Goal: Information Seeking & Learning: Learn about a topic

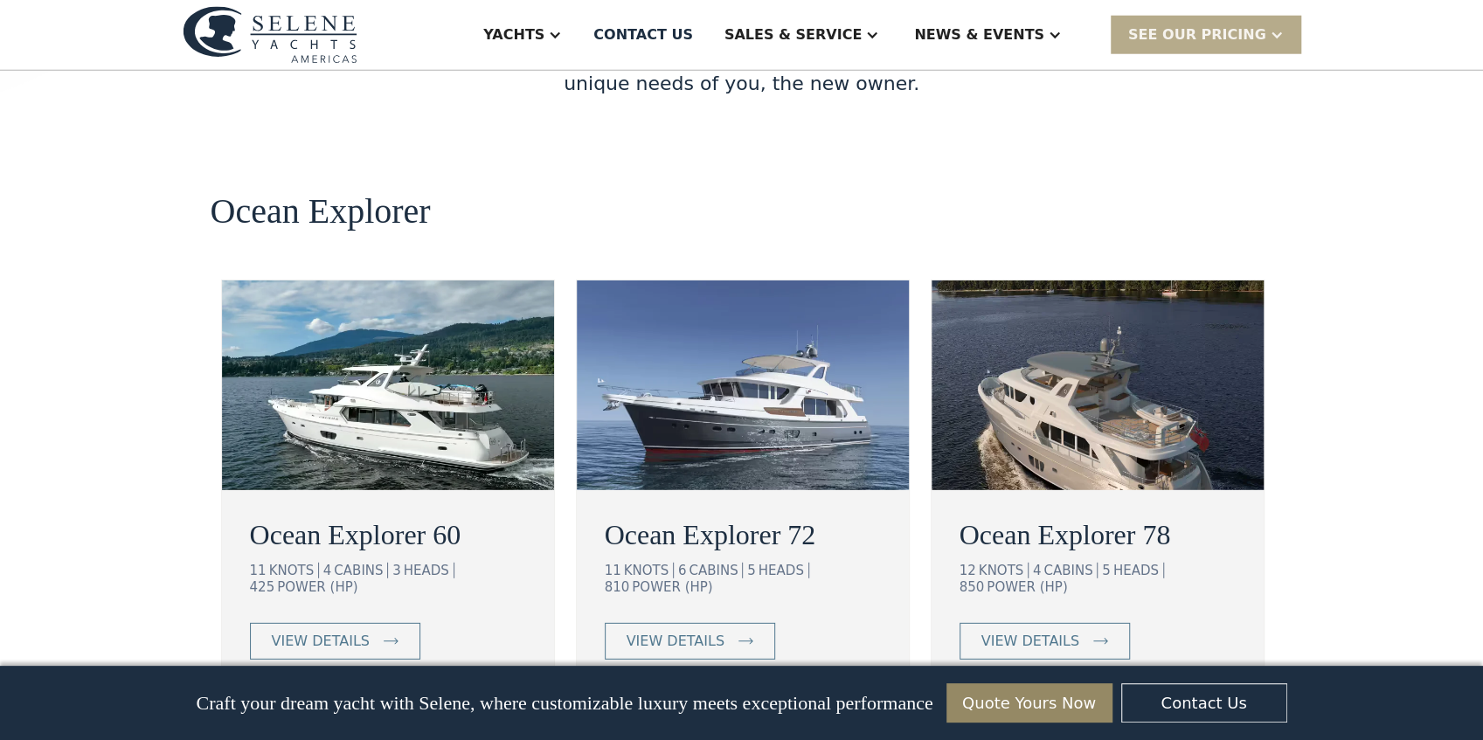
scroll to position [3088, 0]
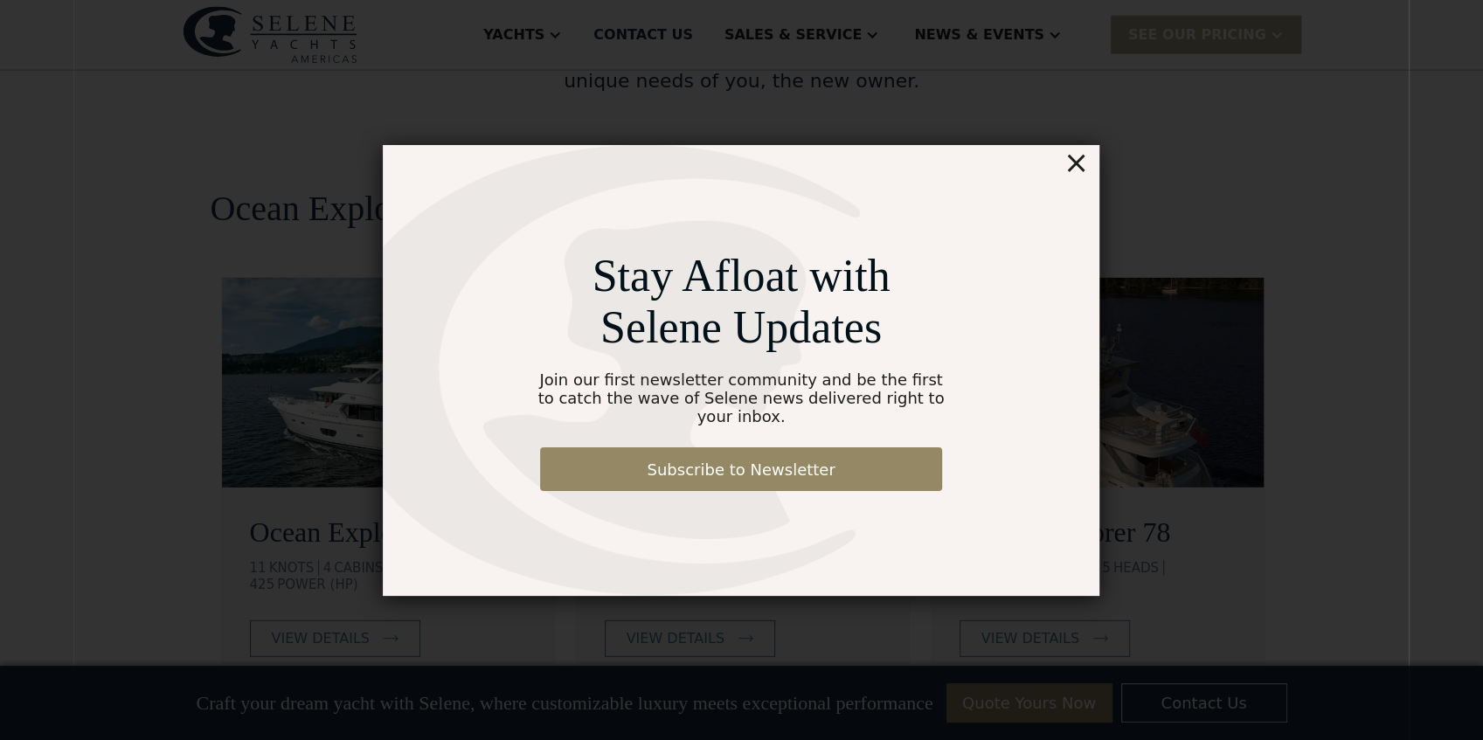
click at [1079, 173] on div "×" at bounding box center [1076, 162] width 25 height 35
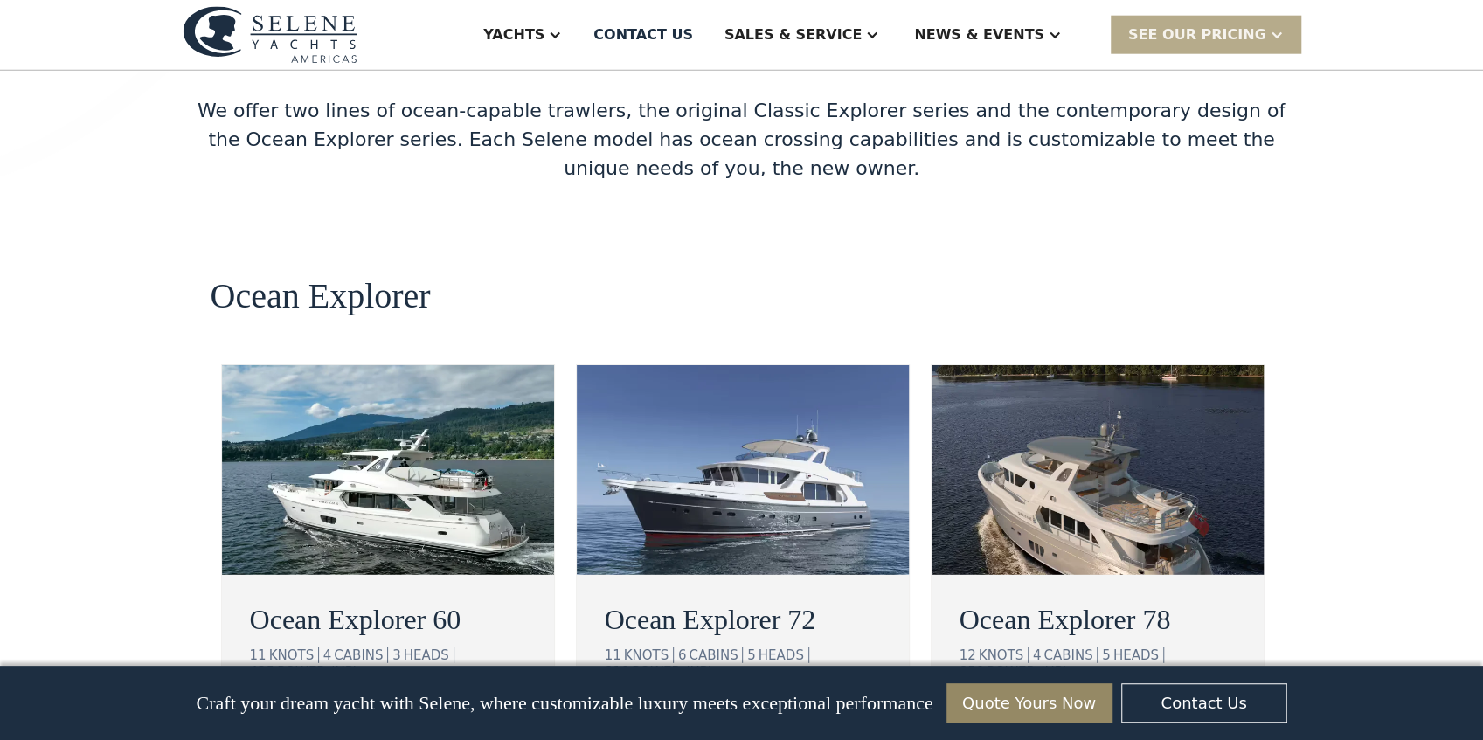
scroll to position [3029, 0]
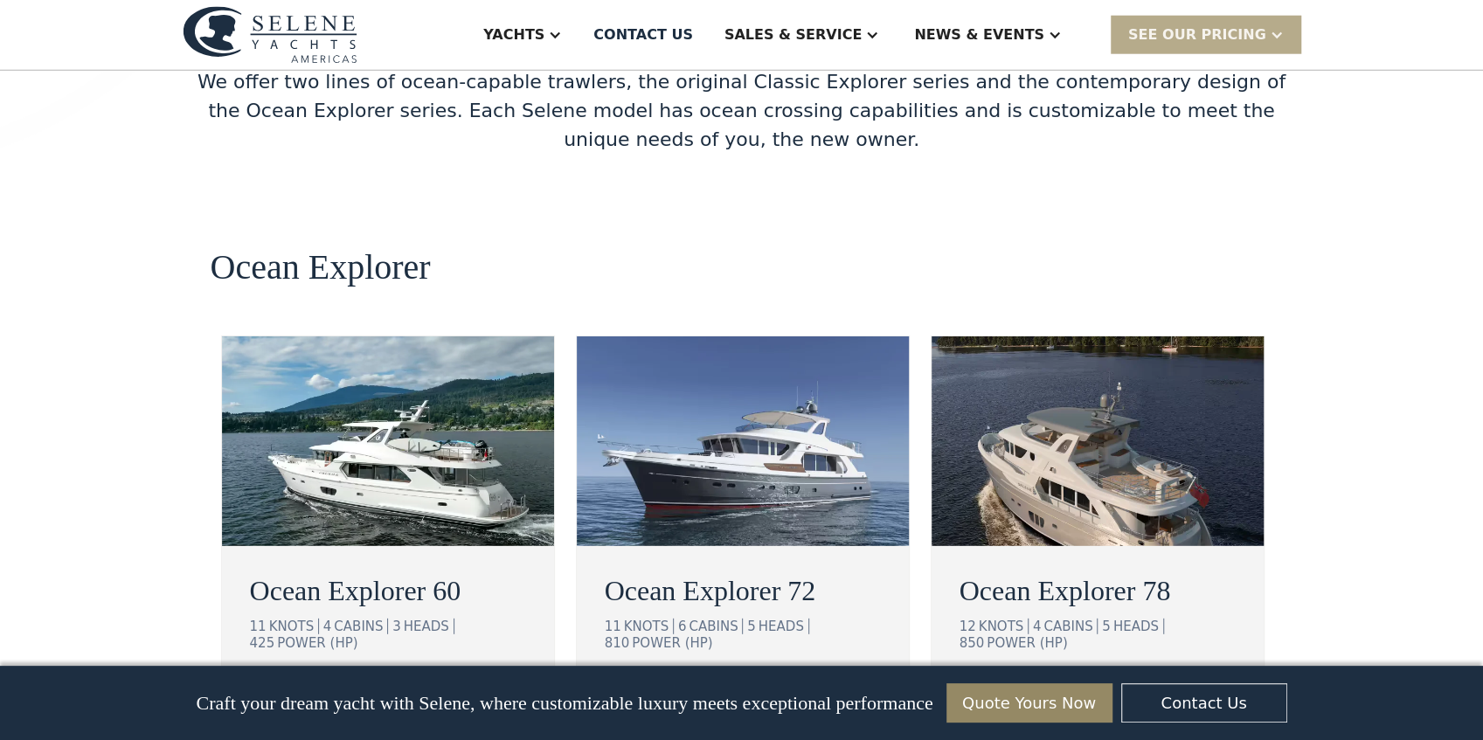
click at [1023, 687] on div "view details" at bounding box center [1031, 697] width 98 height 21
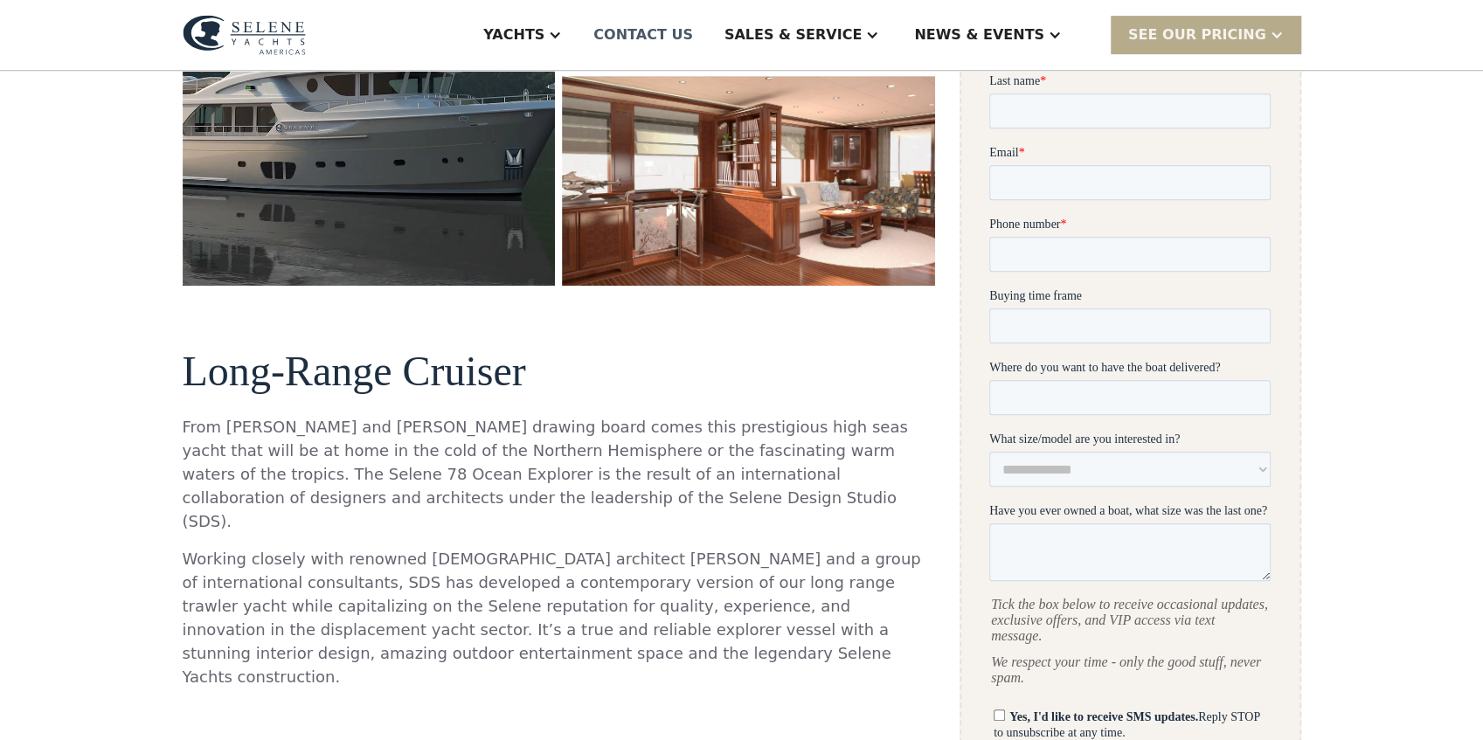
scroll to position [582, 0]
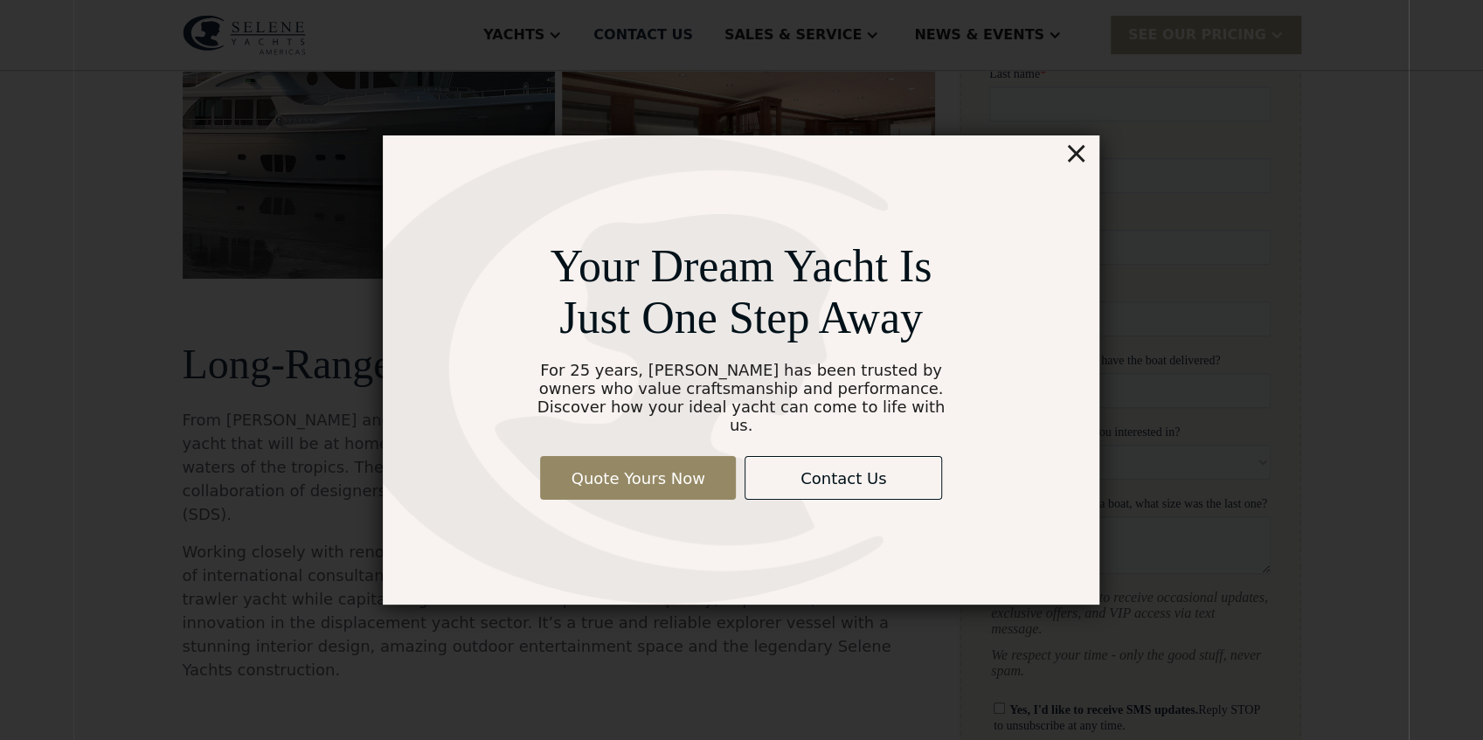
click at [1080, 163] on div "×" at bounding box center [1076, 152] width 25 height 35
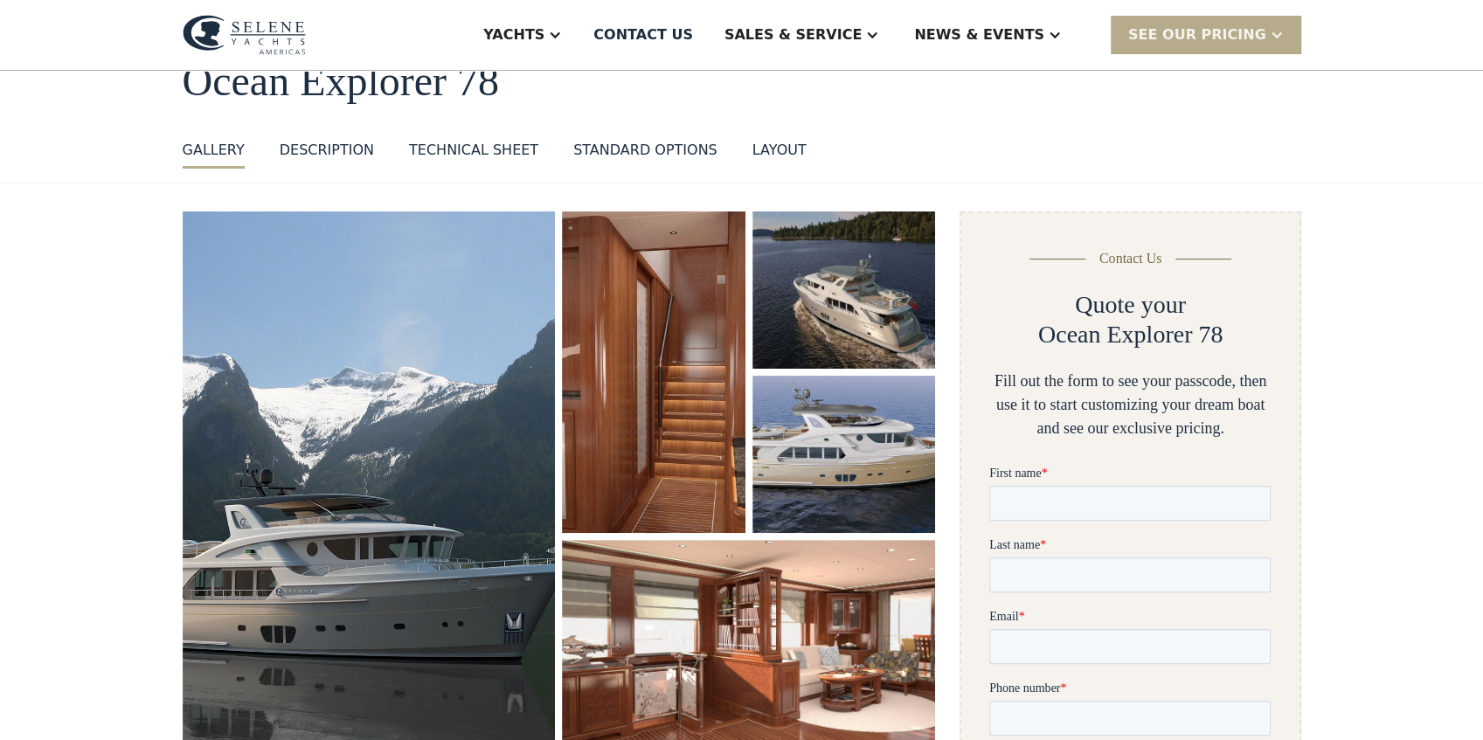
scroll to position [116, 0]
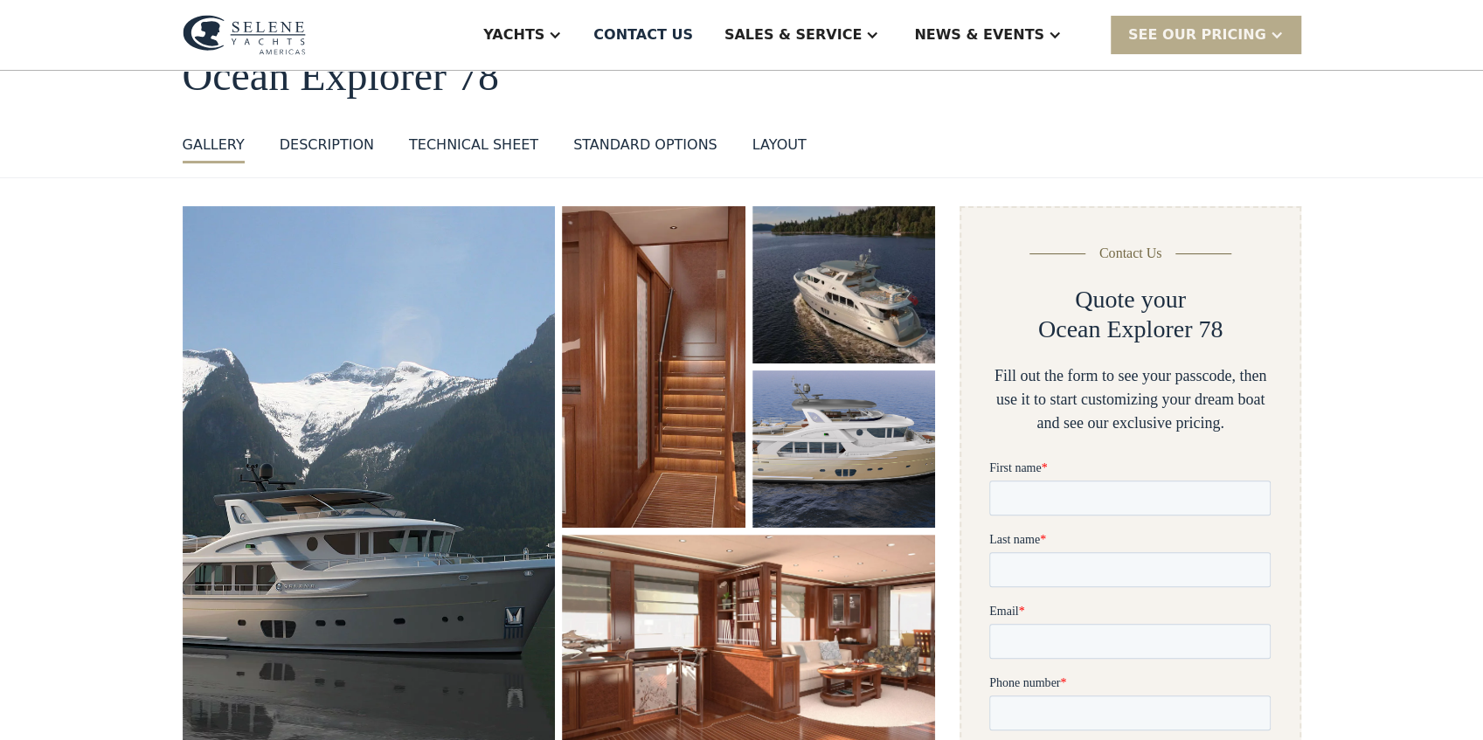
click at [461, 143] on div "Technical sheet" at bounding box center [473, 145] width 129 height 21
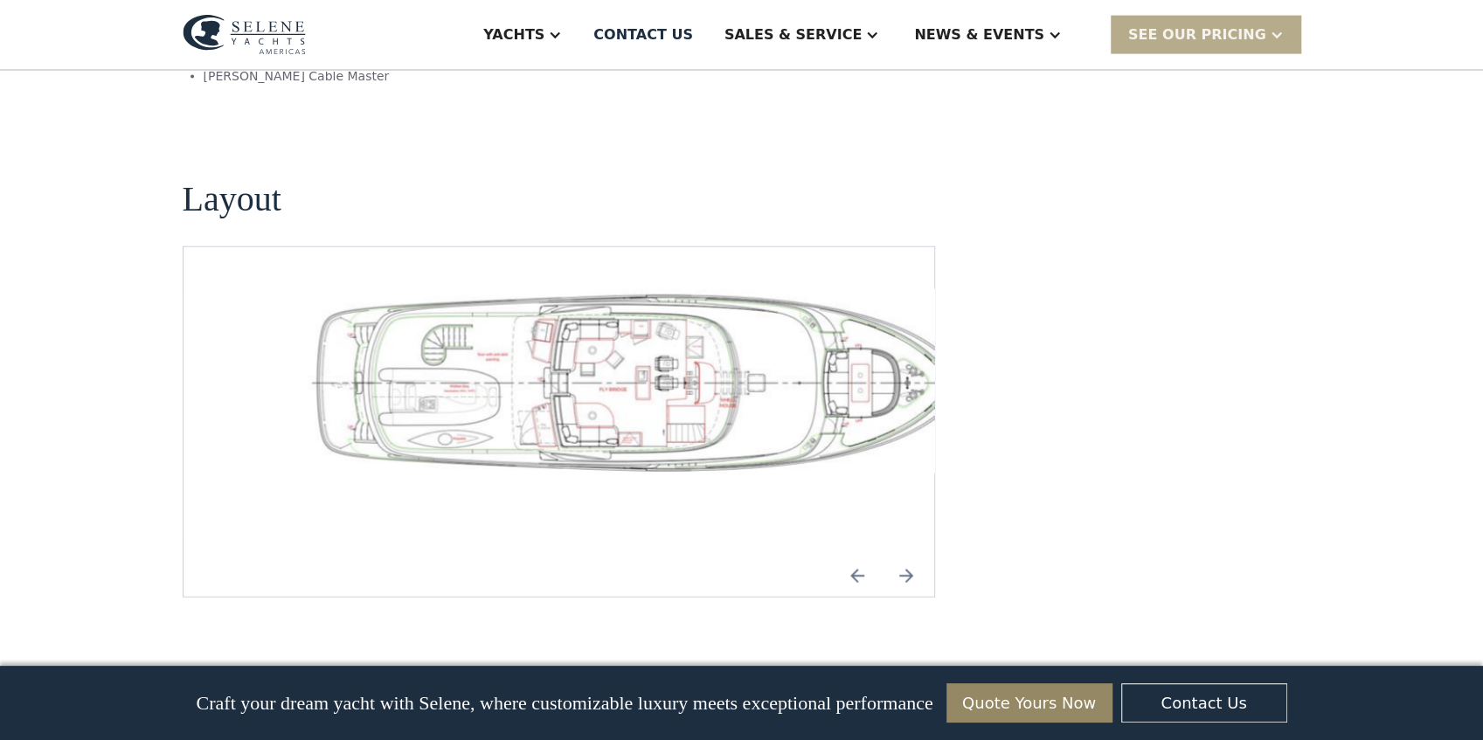
scroll to position [2561, 0]
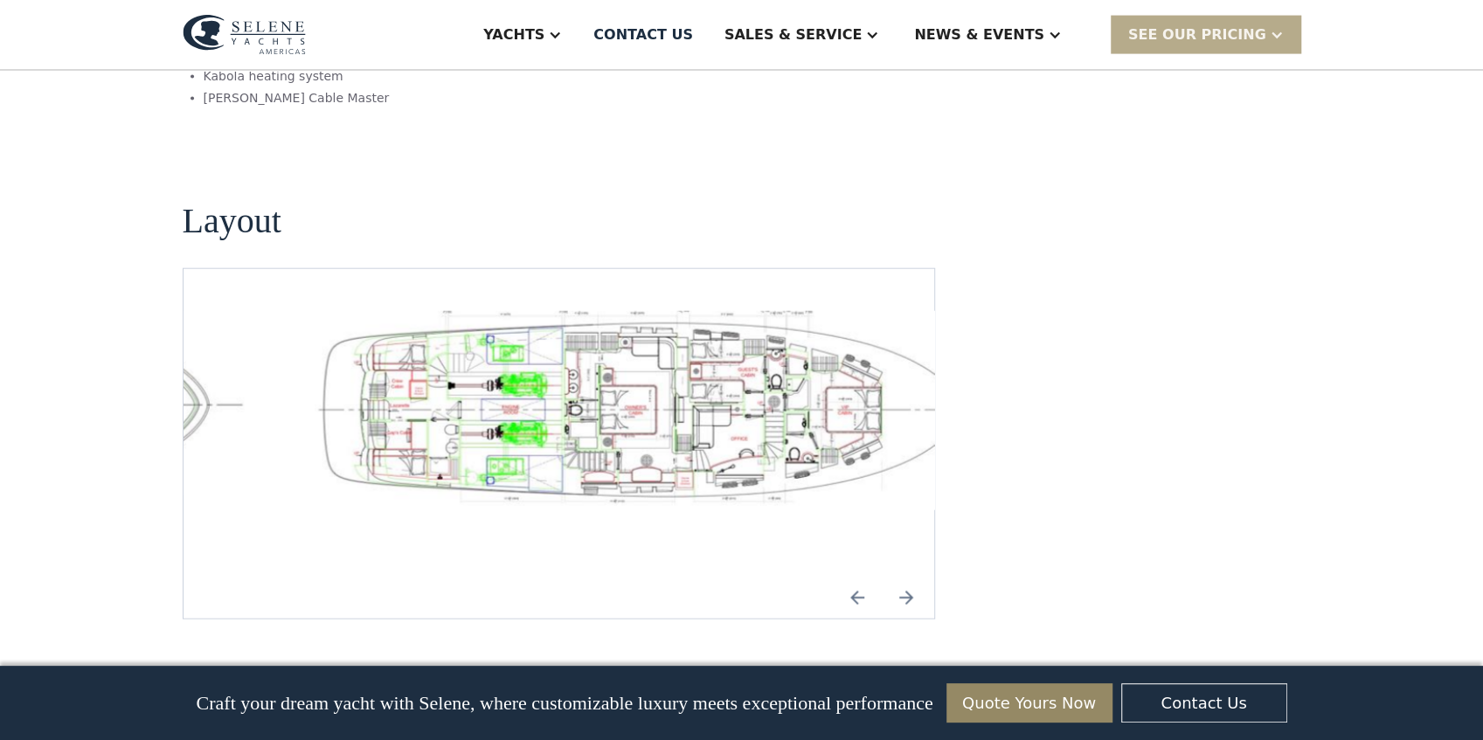
click at [857, 577] on img "Previous slide" at bounding box center [857, 598] width 42 height 42
click at [638, 346] on img "open lightbox" at bounding box center [642, 411] width 724 height 200
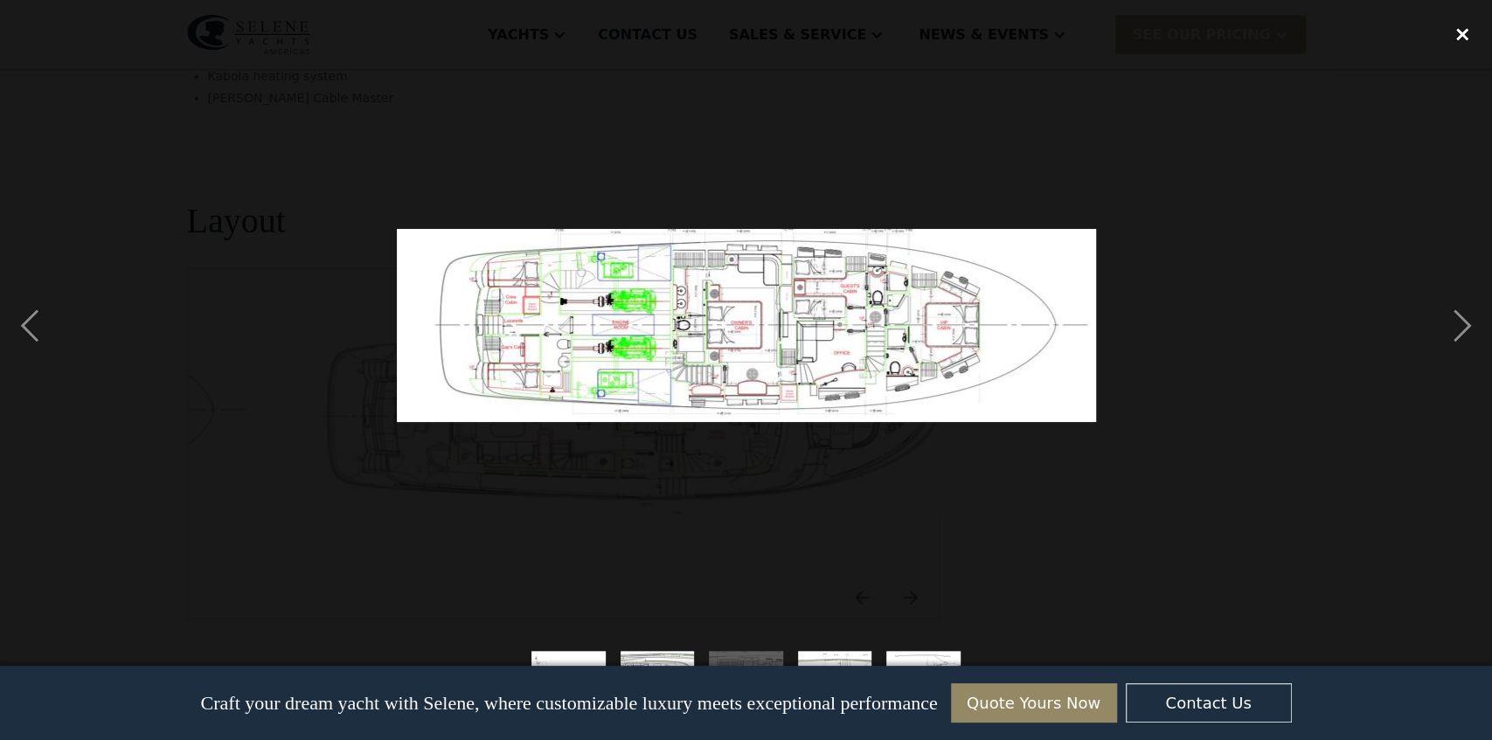
click at [1468, 28] on div "close lightbox" at bounding box center [1462, 34] width 59 height 38
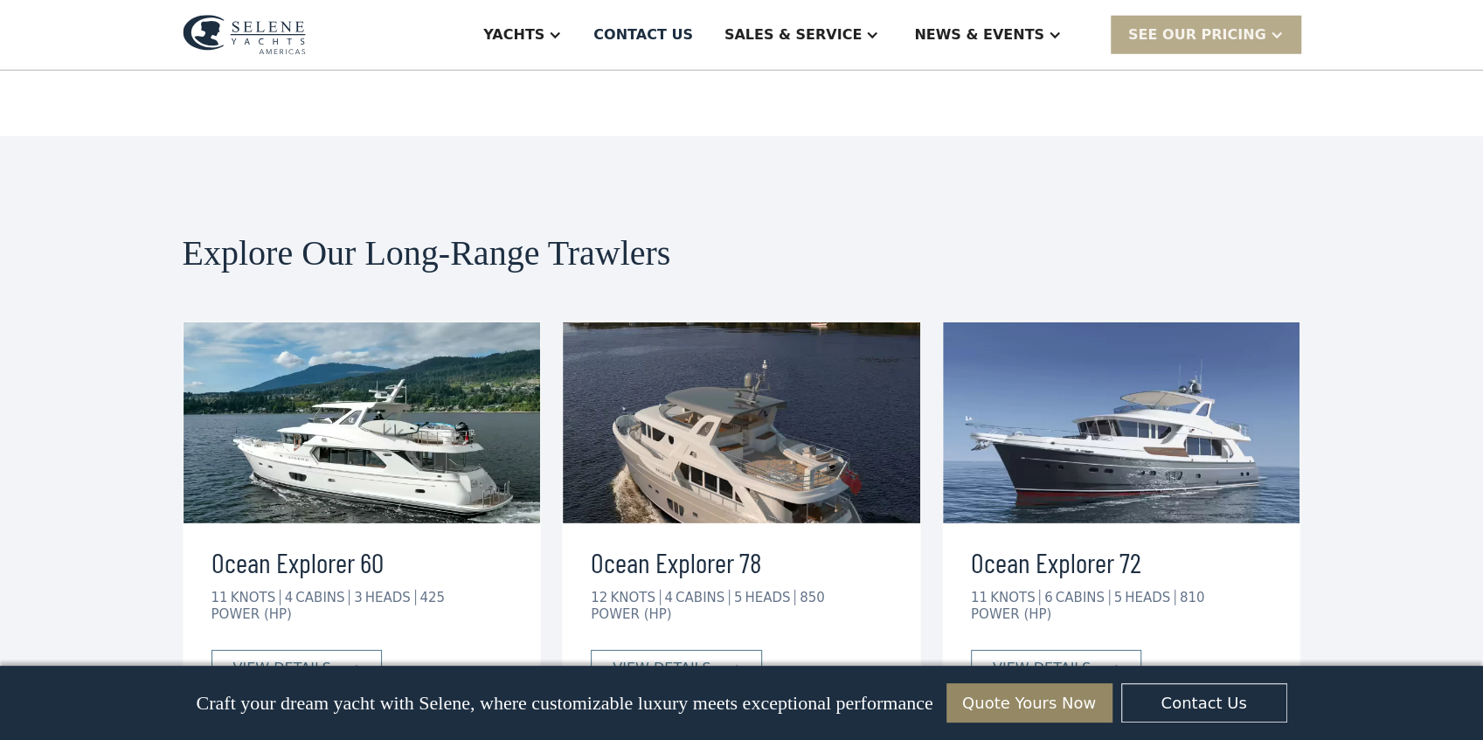
scroll to position [3202, 0]
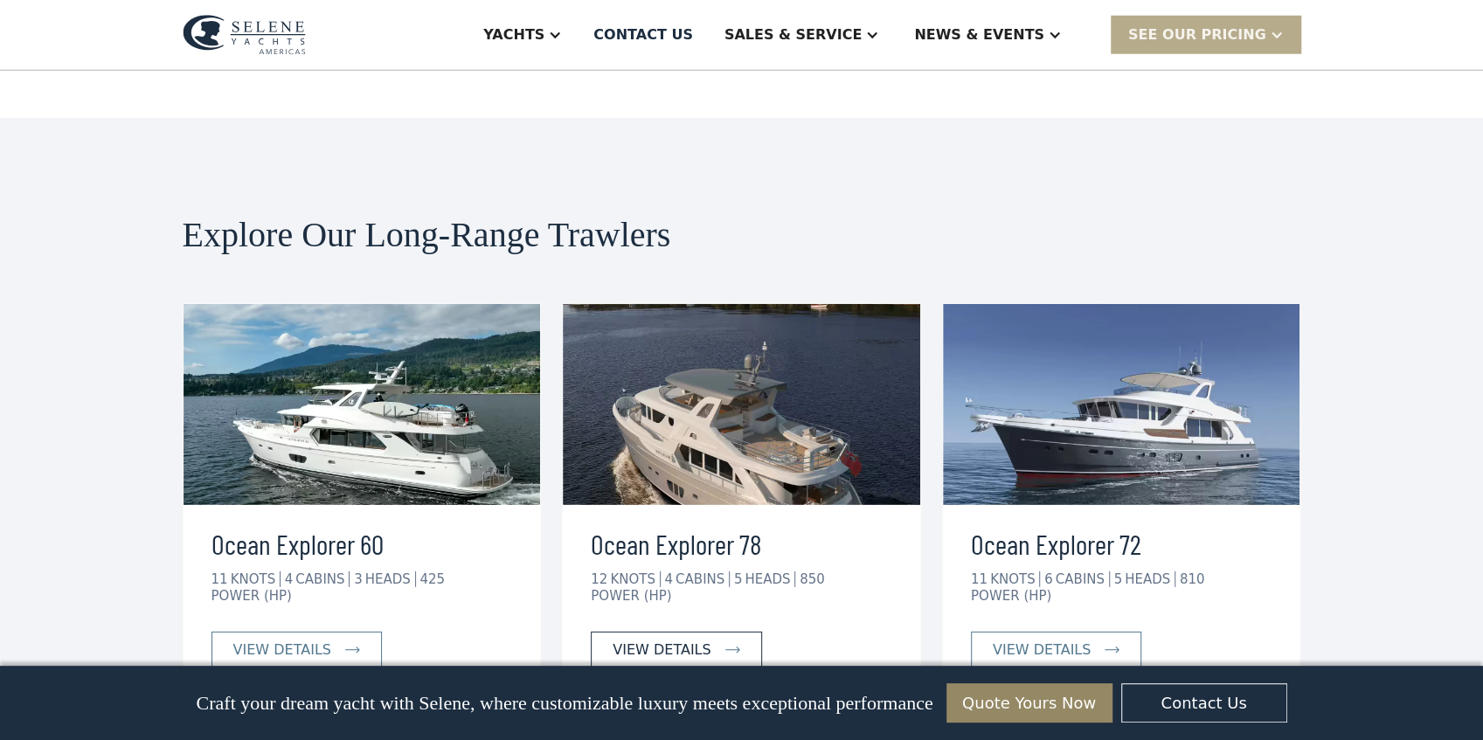
click at [678, 640] on div "view details" at bounding box center [662, 650] width 98 height 21
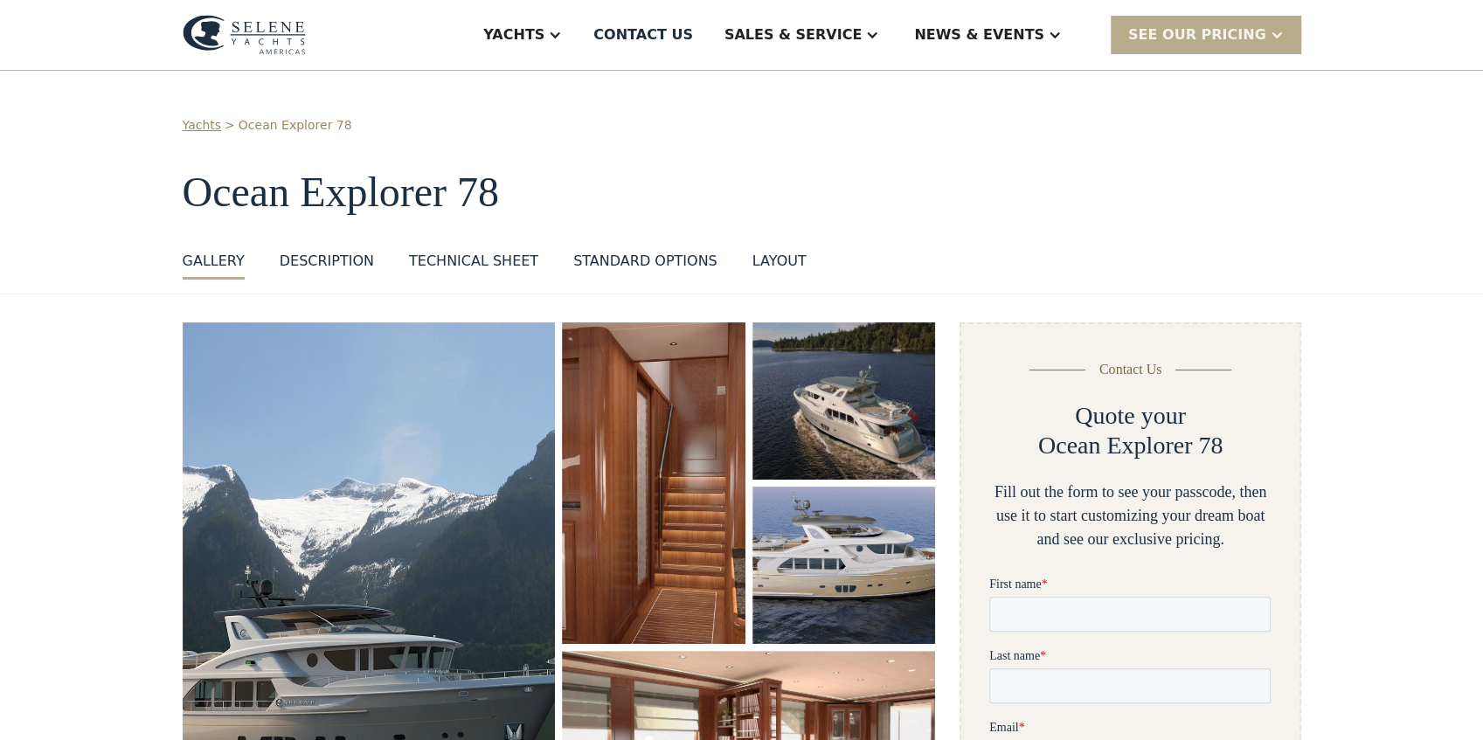
click at [679, 499] on img "open lightbox" at bounding box center [653, 484] width 183 height 322
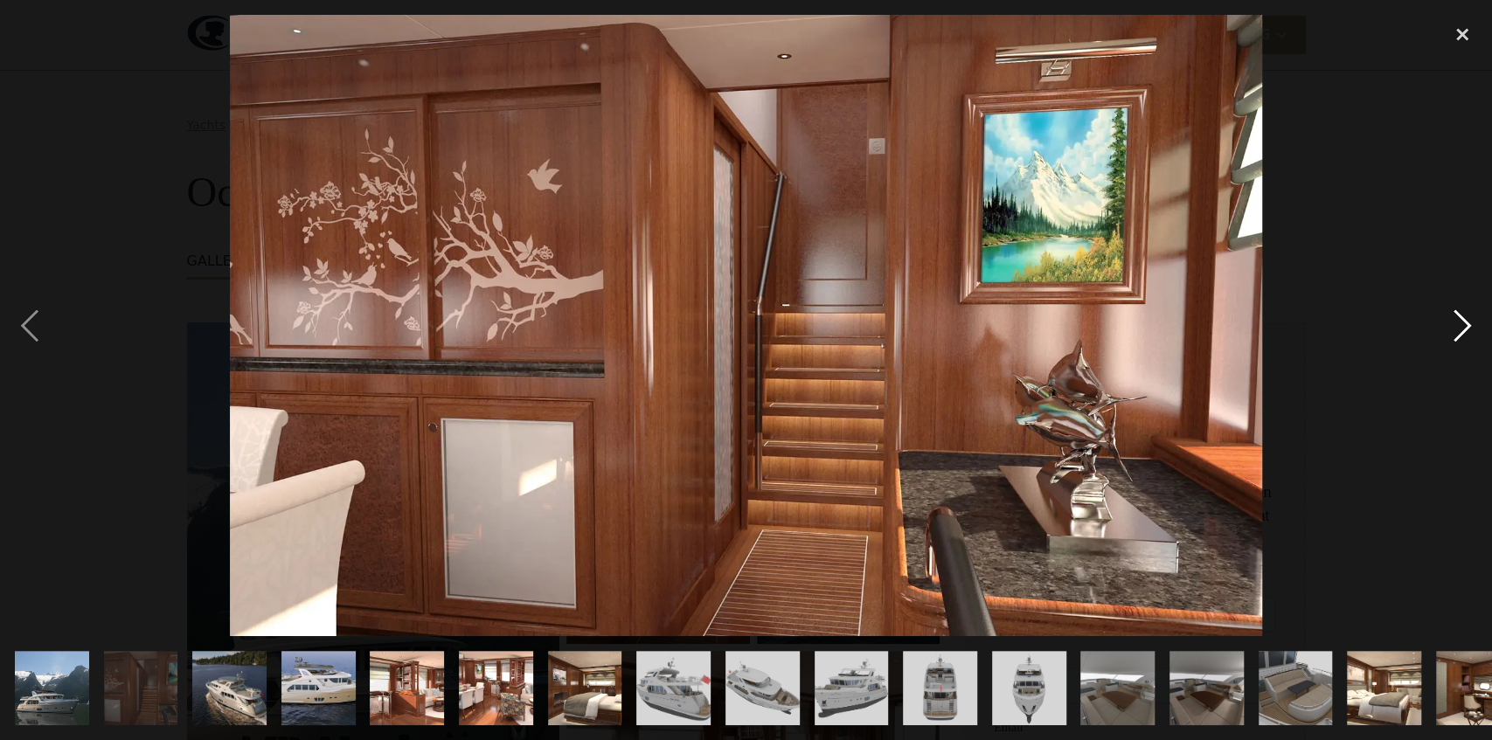
click at [1459, 316] on div "next image" at bounding box center [1462, 325] width 59 height 621
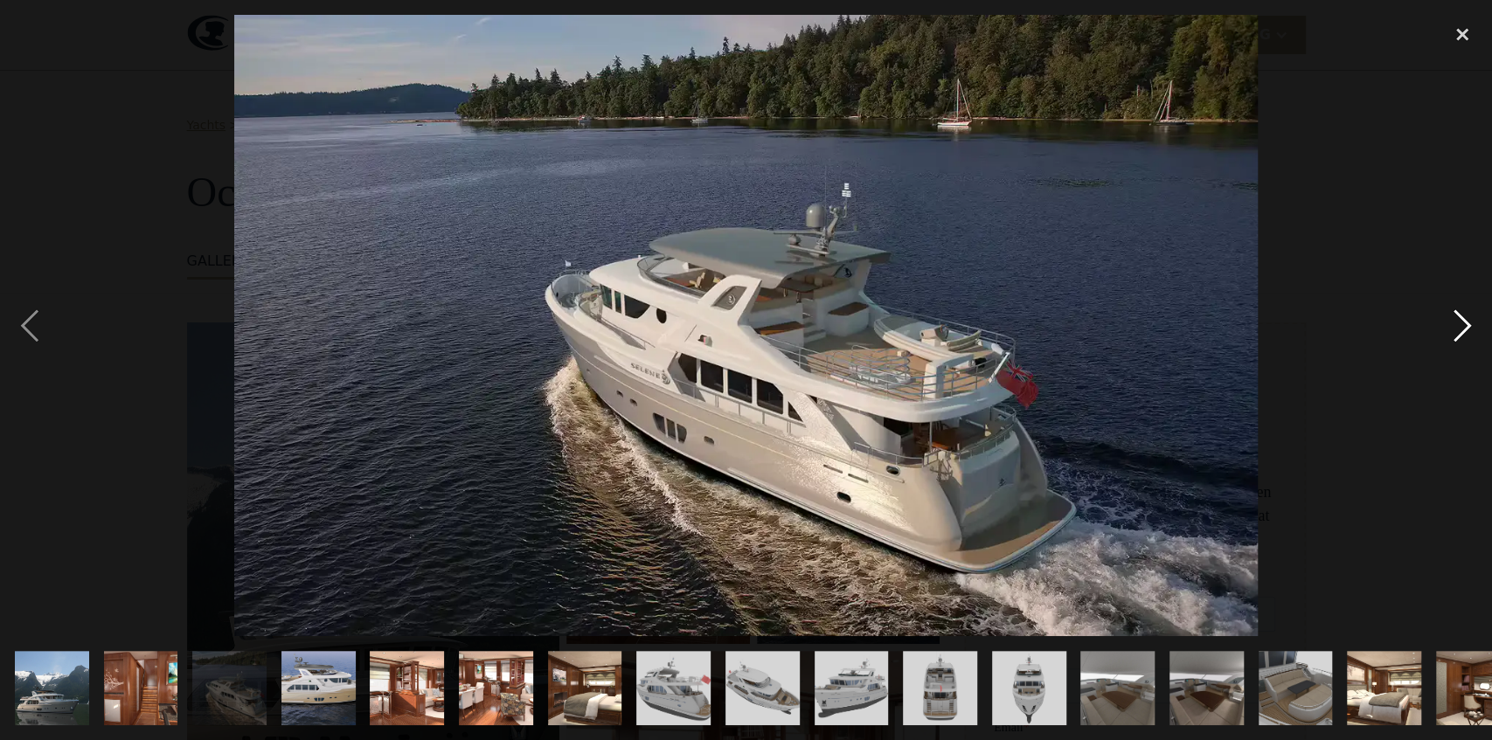
click at [1461, 316] on div "next image" at bounding box center [1462, 325] width 59 height 621
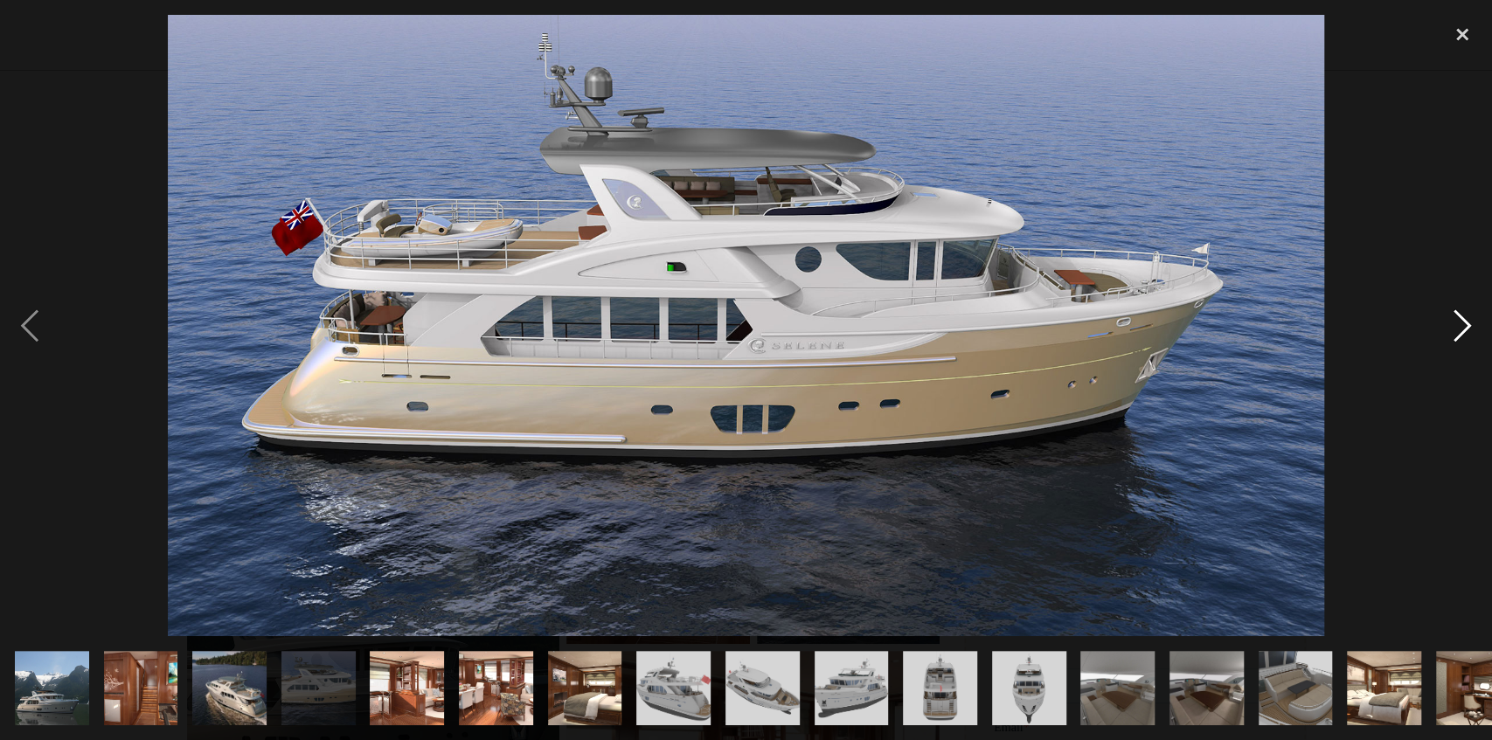
click at [1461, 317] on div "next image" at bounding box center [1462, 325] width 59 height 621
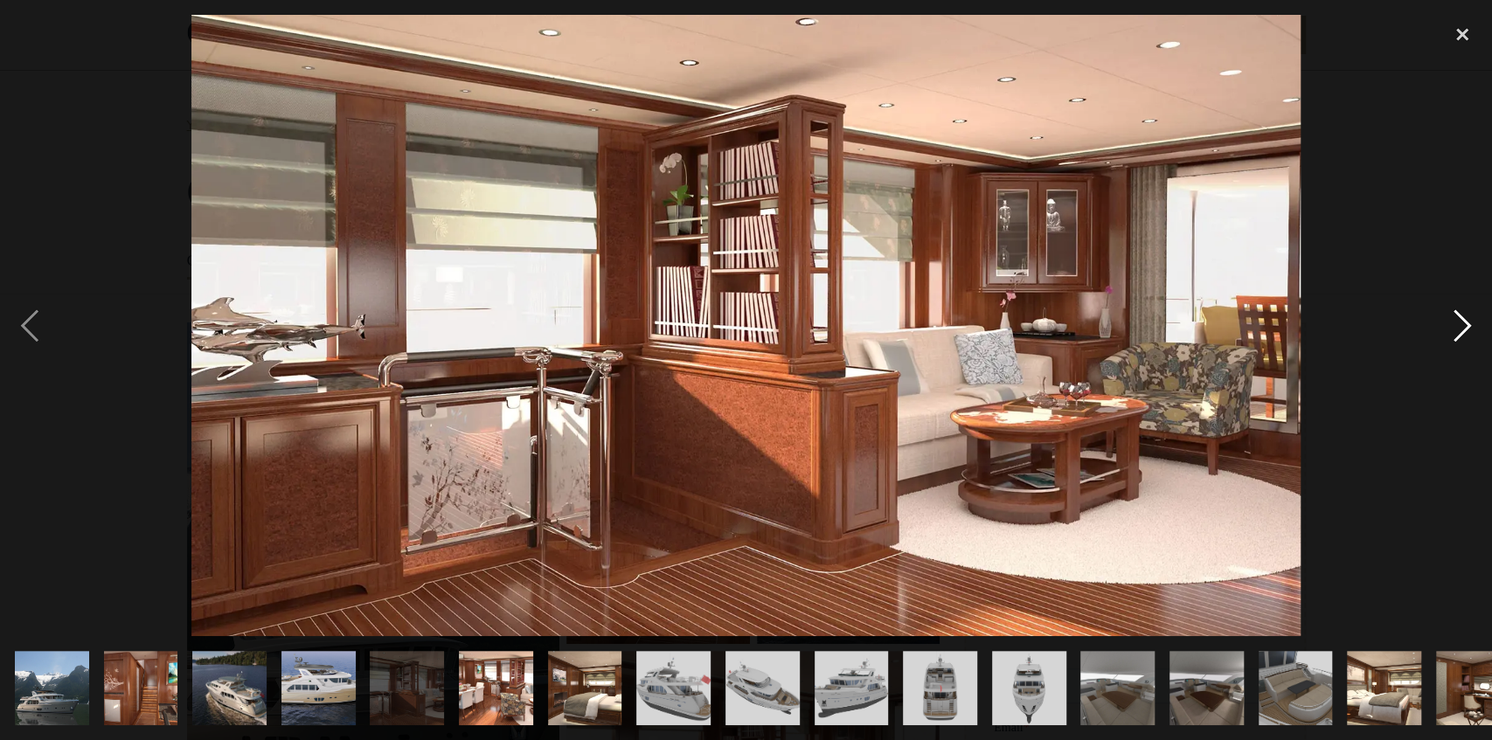
click at [1468, 315] on div "next image" at bounding box center [1462, 325] width 59 height 621
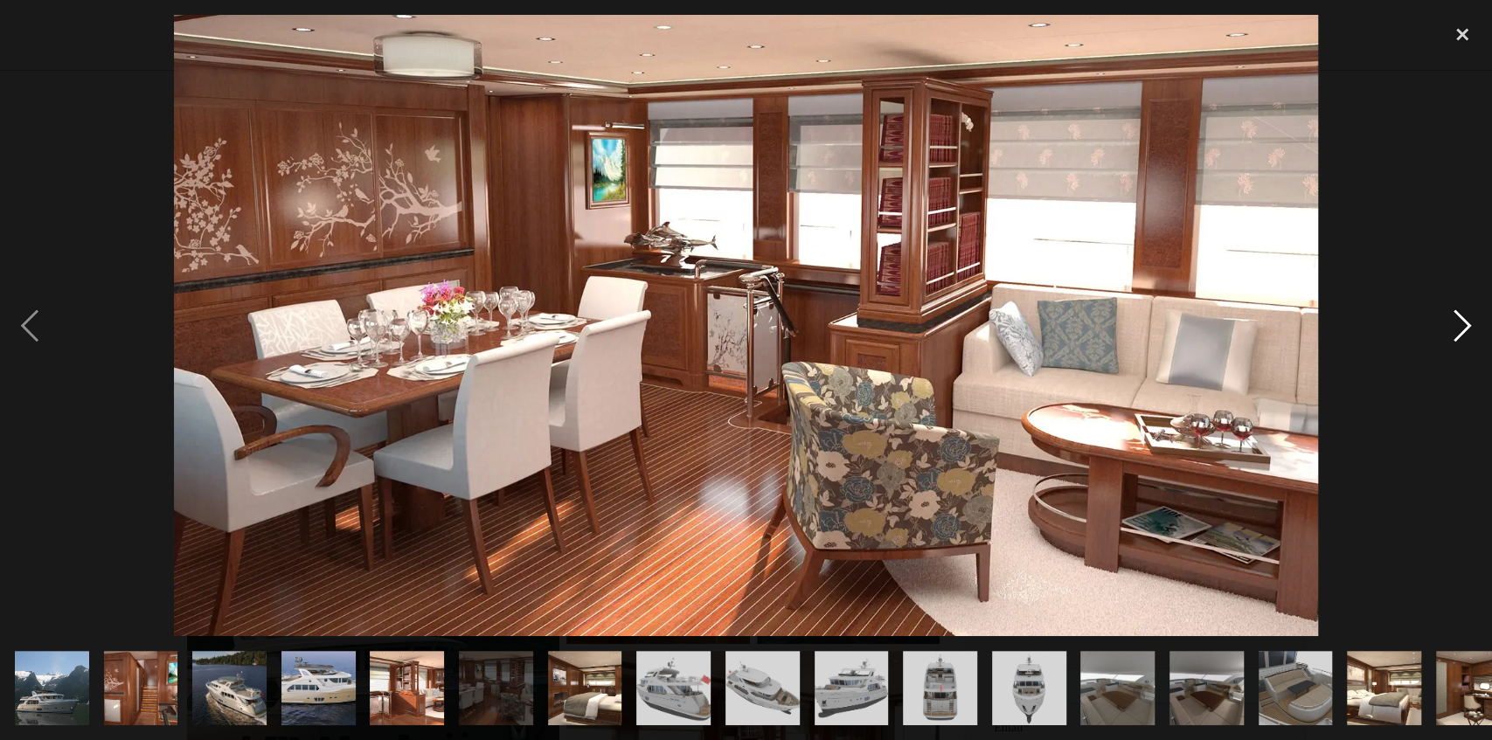
click at [1466, 315] on div "next image" at bounding box center [1462, 325] width 59 height 621
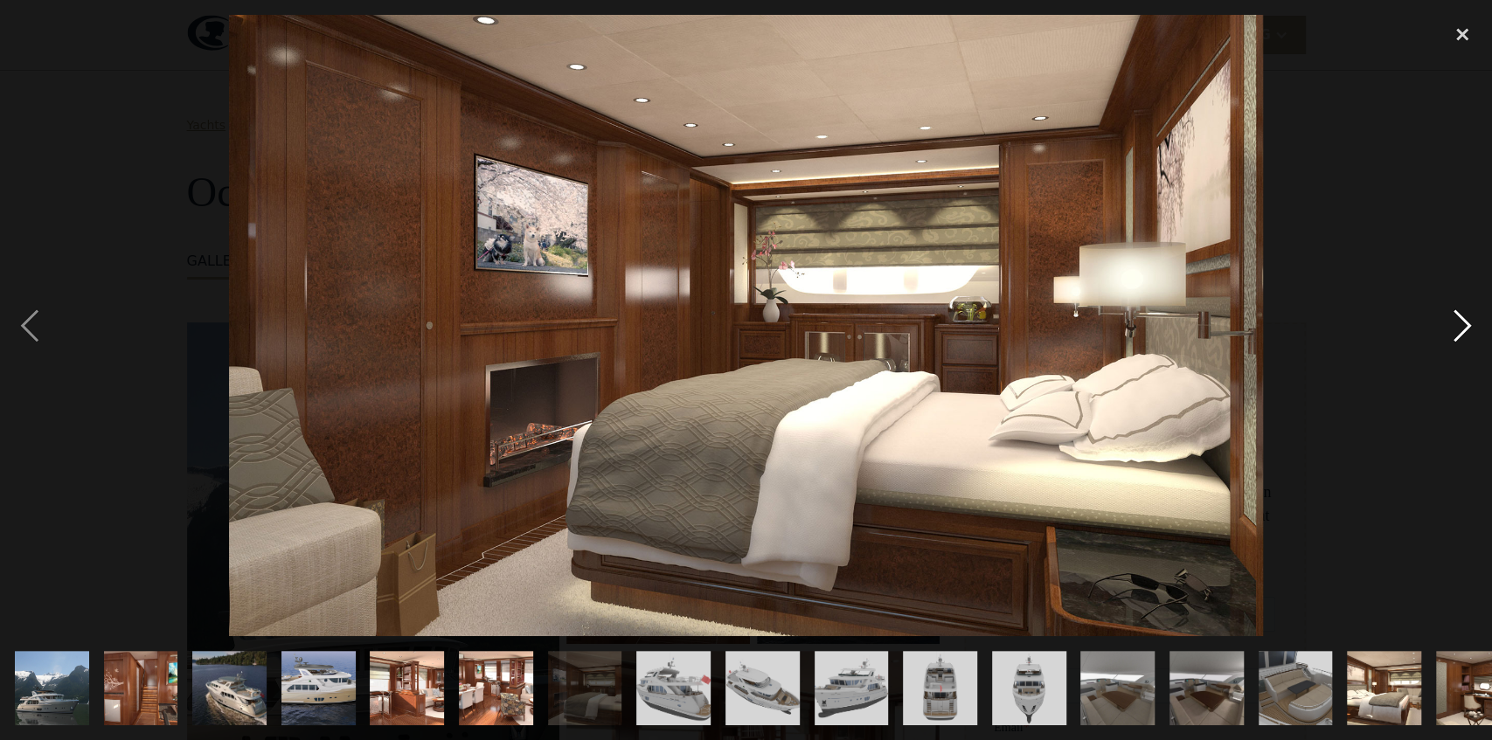
click at [1458, 334] on div "next image" at bounding box center [1462, 325] width 59 height 621
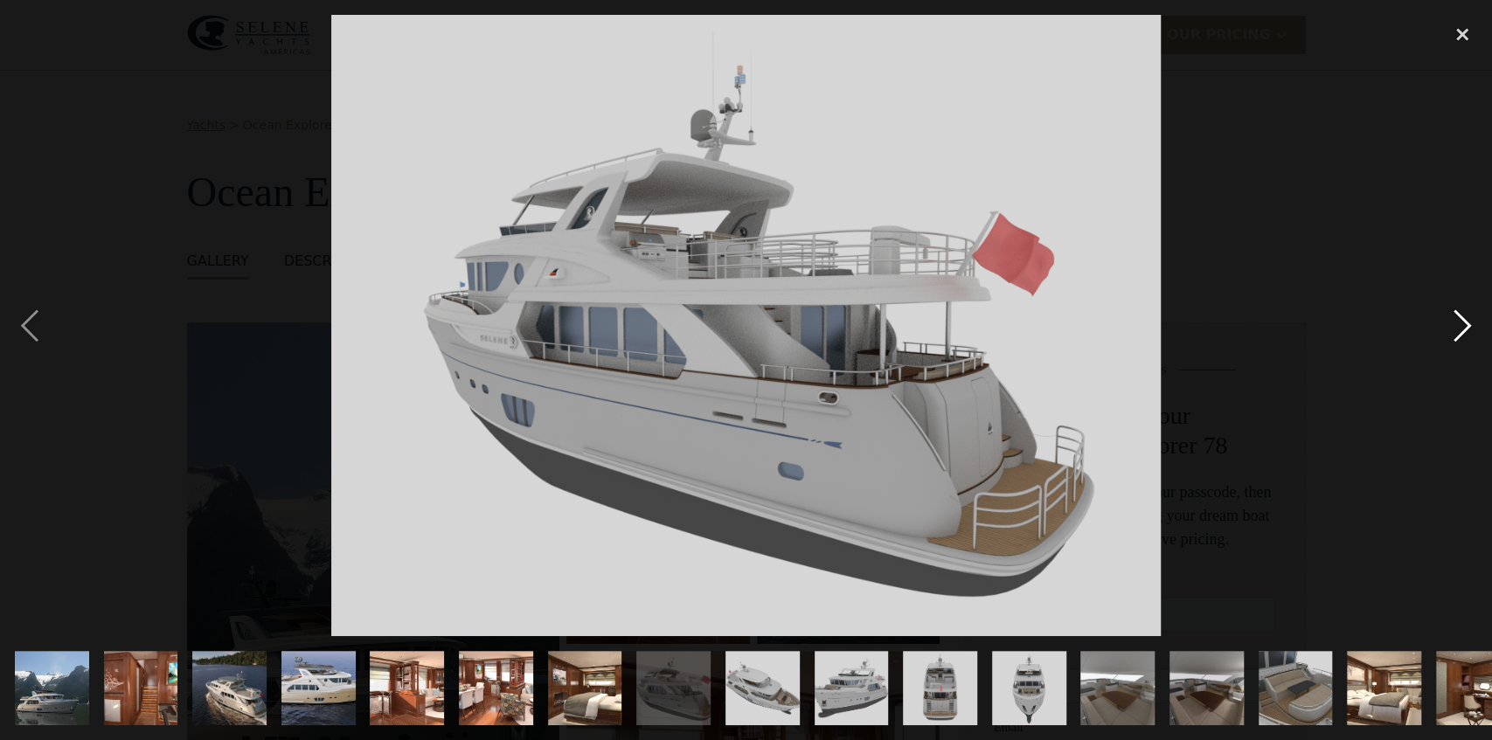
click at [1455, 333] on div "next image" at bounding box center [1462, 325] width 59 height 621
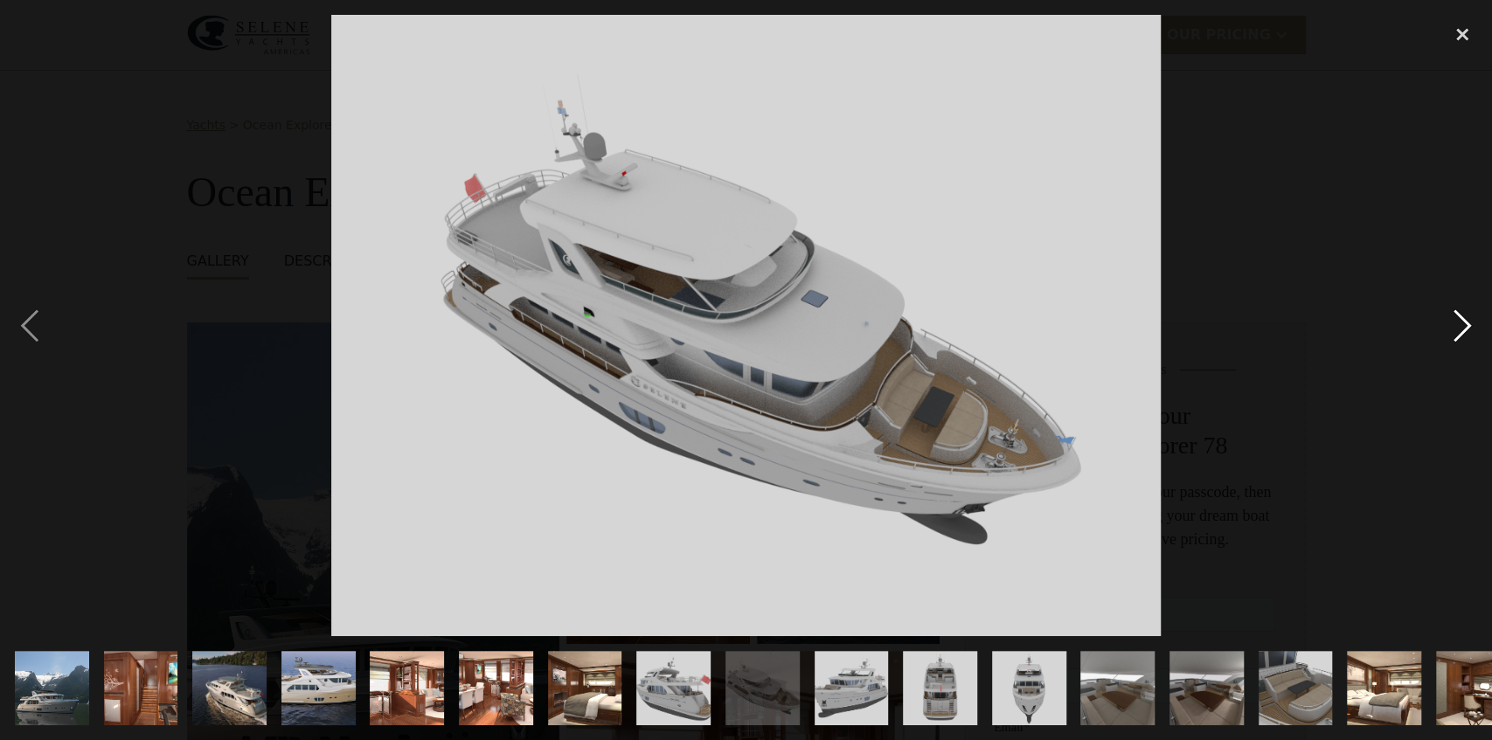
click at [1453, 323] on div "next image" at bounding box center [1462, 325] width 59 height 621
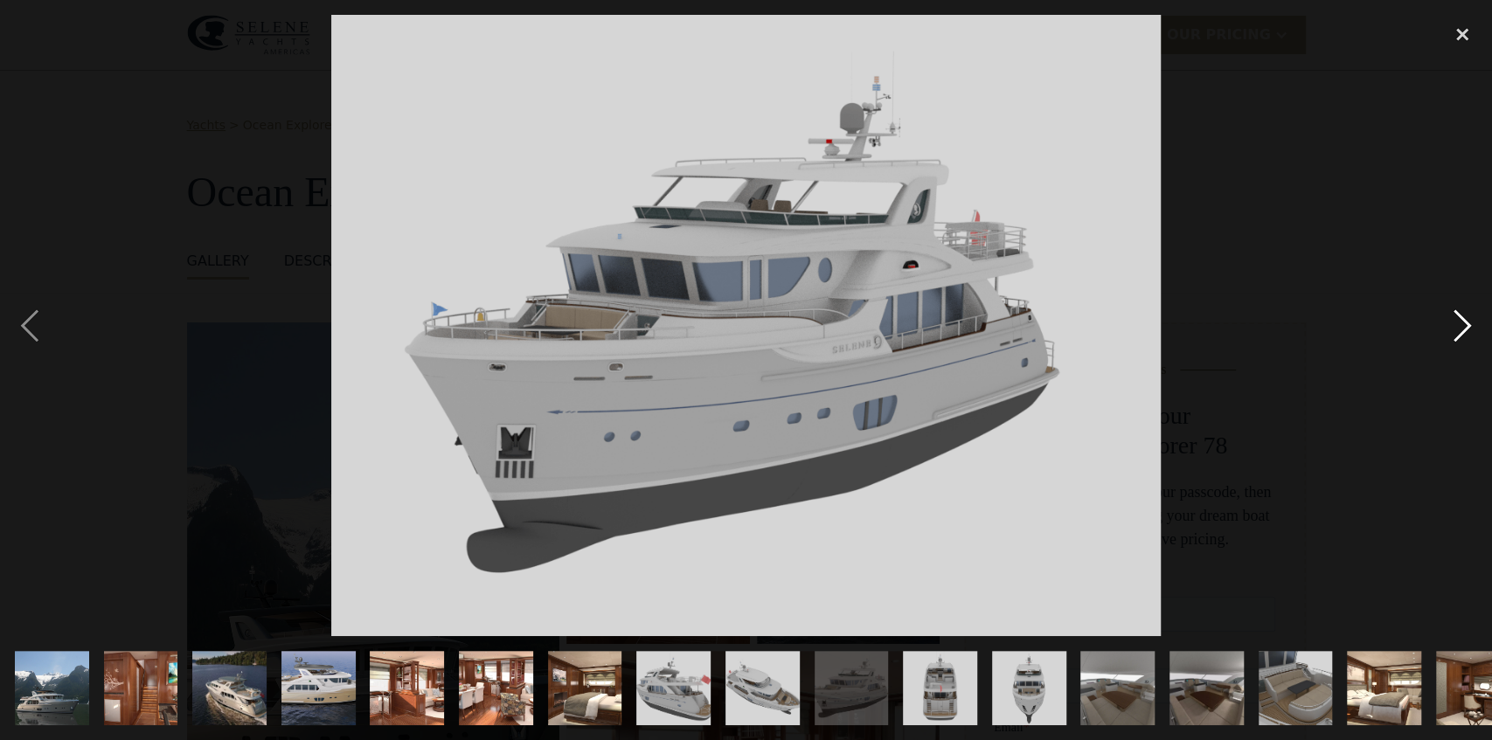
click at [1454, 318] on div "next image" at bounding box center [1462, 325] width 59 height 621
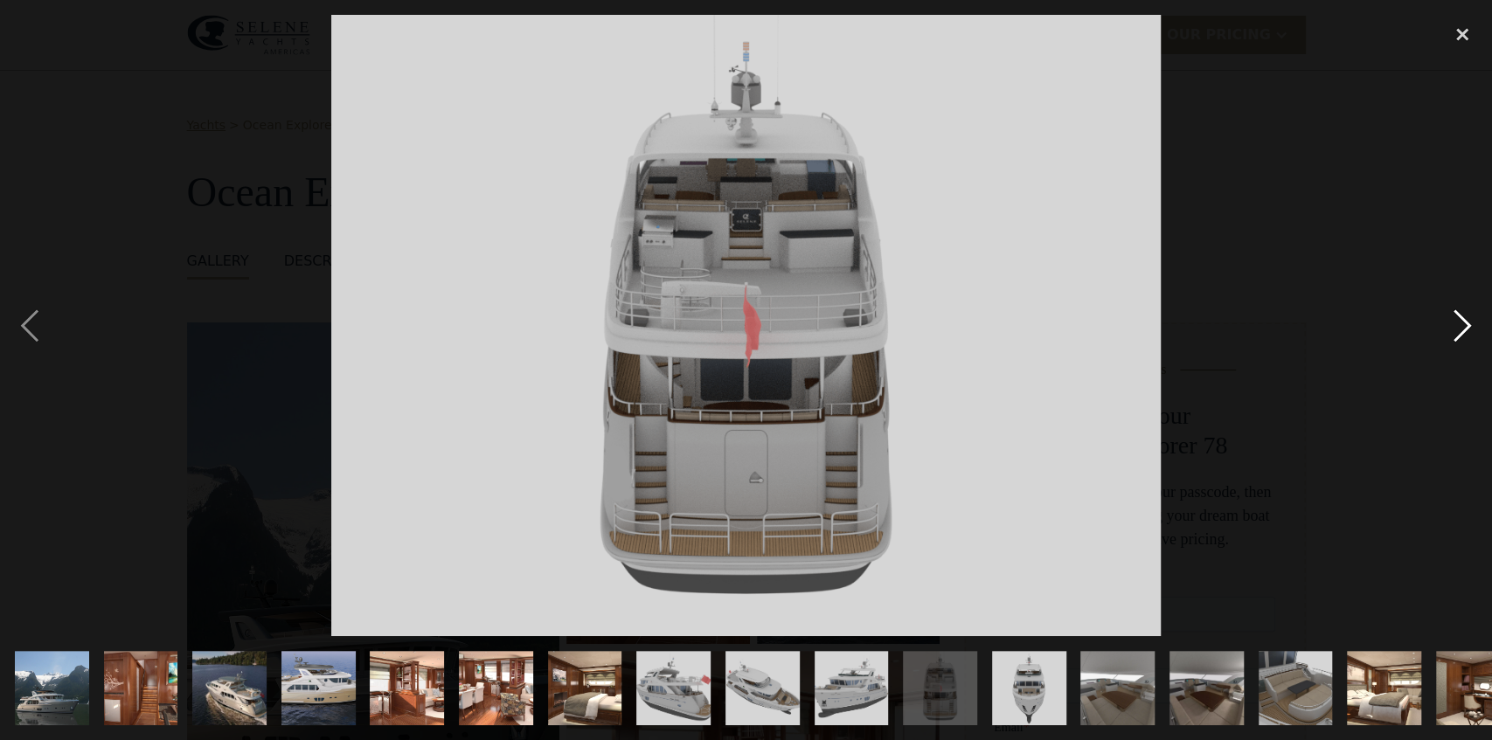
click at [1461, 313] on div "next image" at bounding box center [1462, 325] width 59 height 621
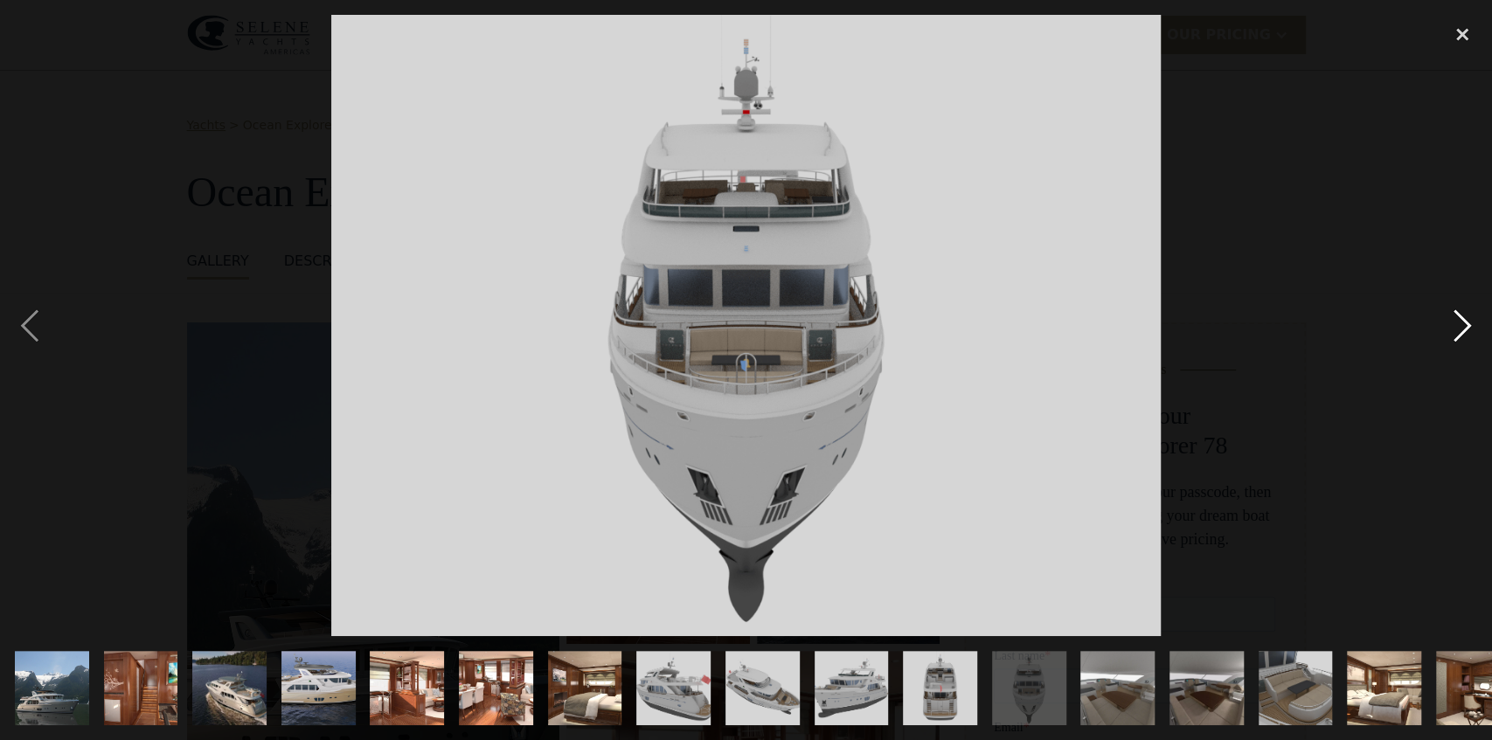
click at [1461, 313] on div "next image" at bounding box center [1462, 325] width 59 height 621
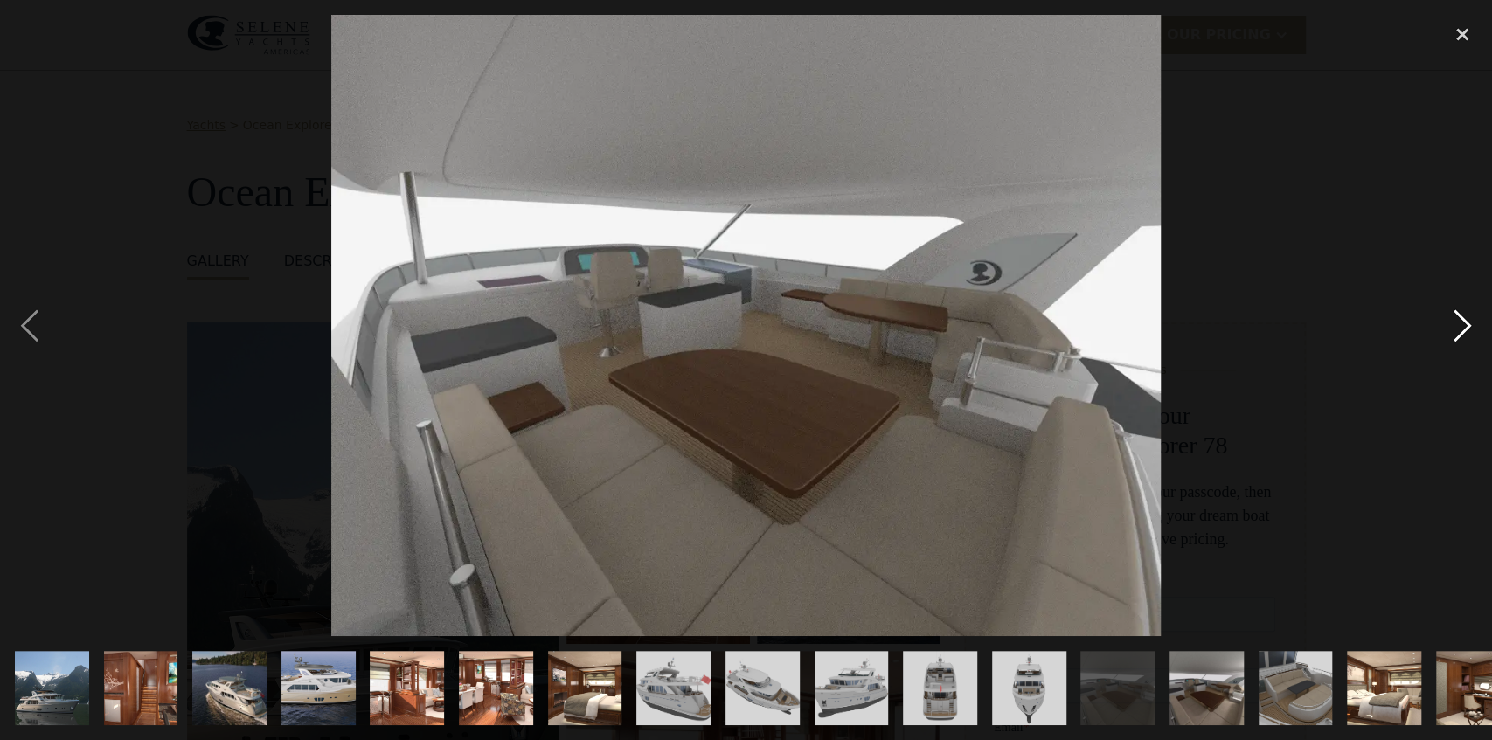
click at [1458, 315] on div "next image" at bounding box center [1462, 325] width 59 height 621
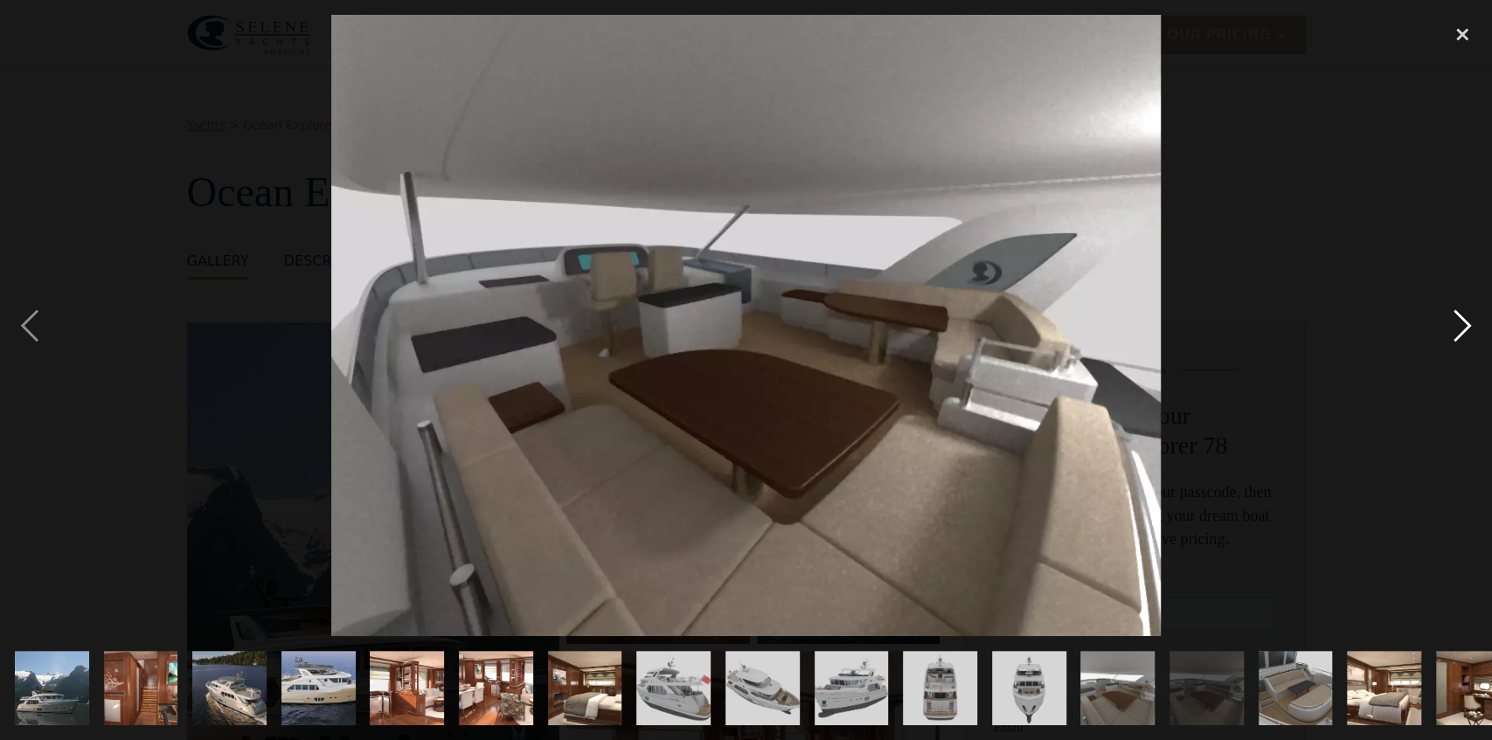
click at [1451, 315] on div "next image" at bounding box center [1462, 325] width 59 height 621
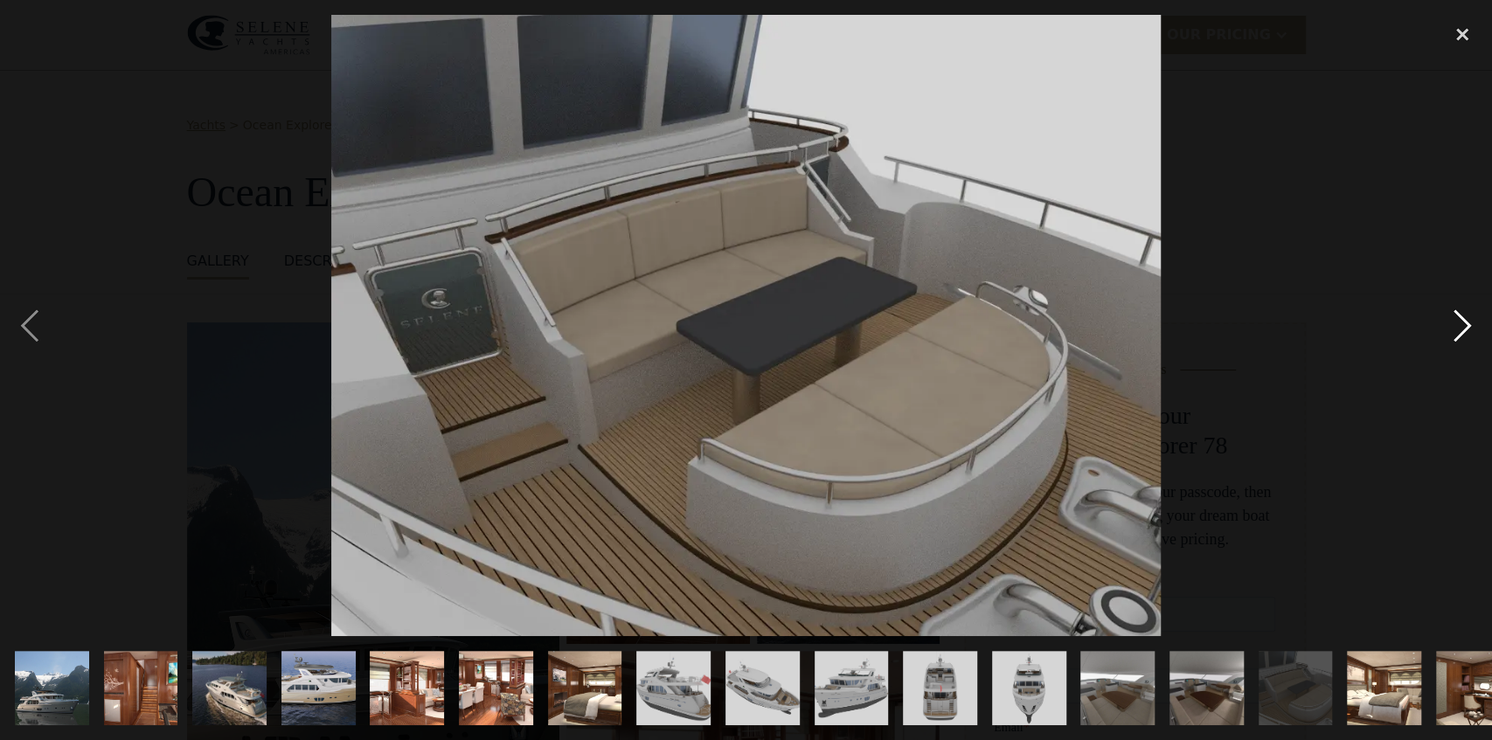
click at [1451, 315] on div "next image" at bounding box center [1462, 325] width 59 height 621
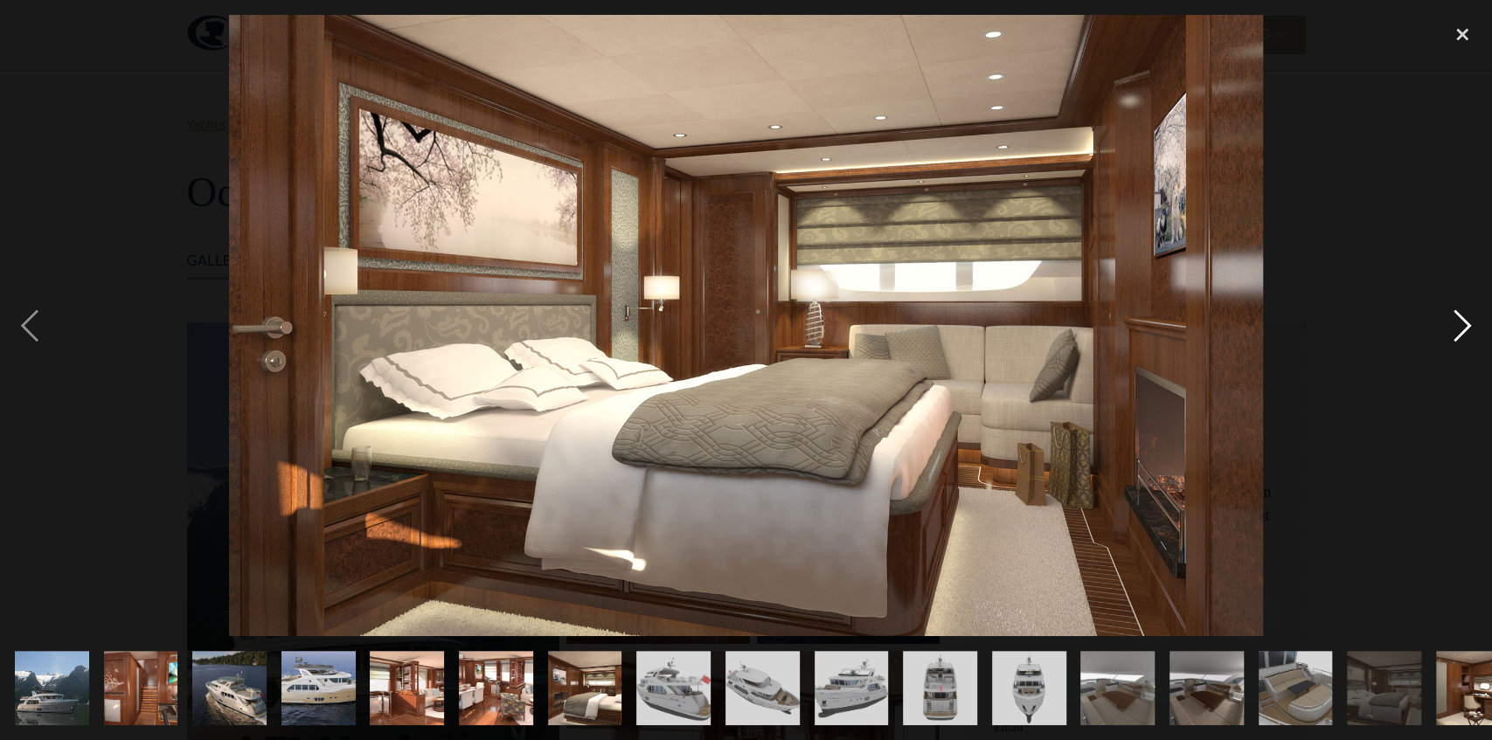
click at [1433, 334] on div "next image" at bounding box center [1462, 325] width 59 height 621
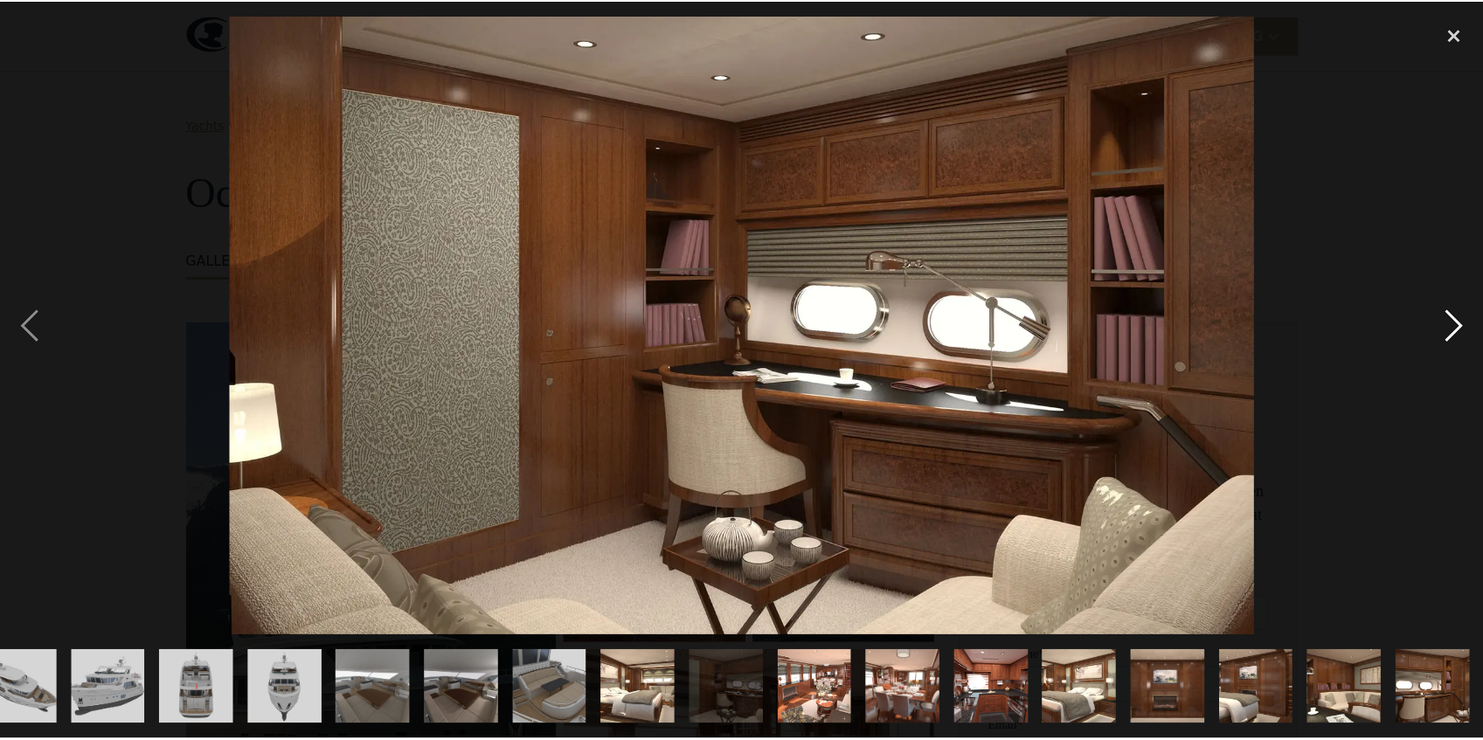
scroll to position [0, 745]
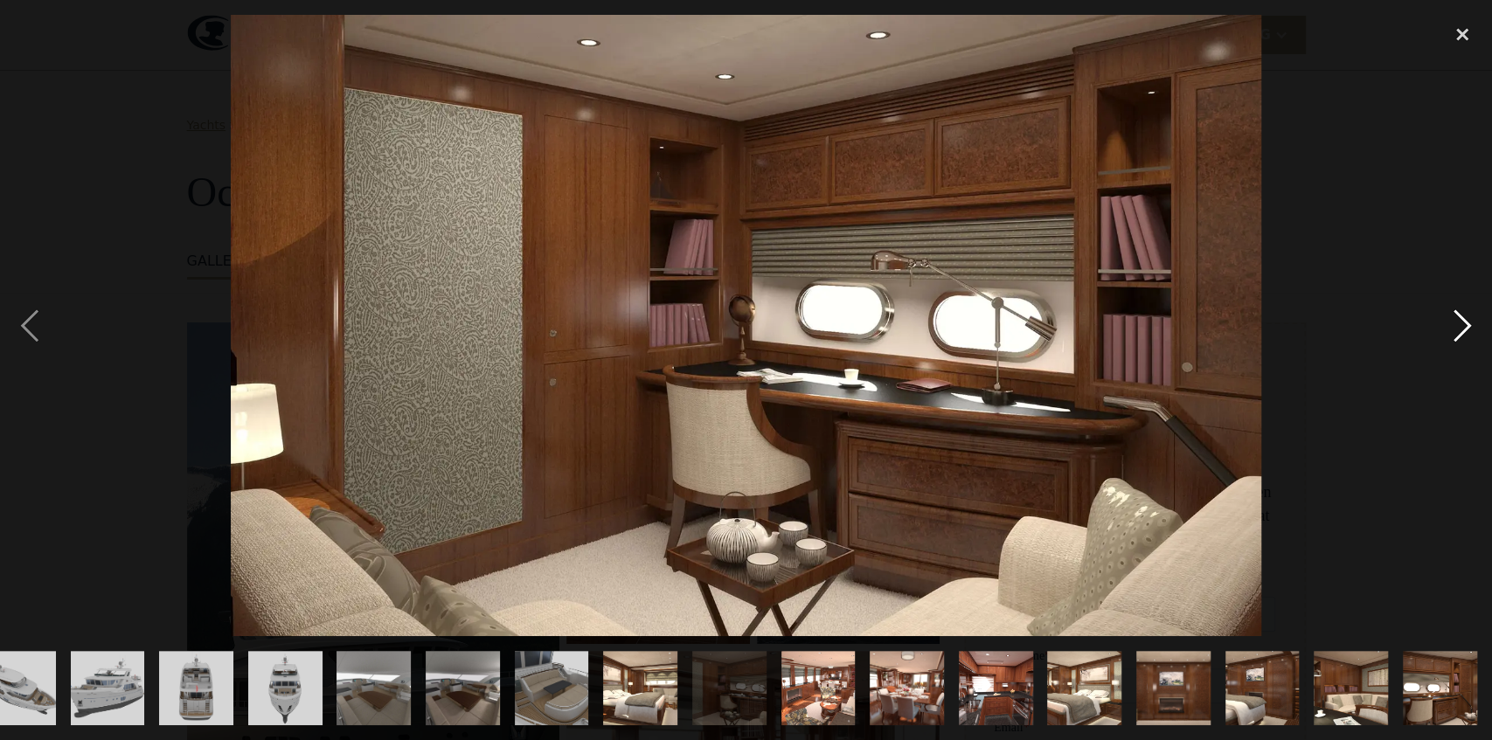
click at [1448, 323] on div "next image" at bounding box center [1462, 325] width 59 height 621
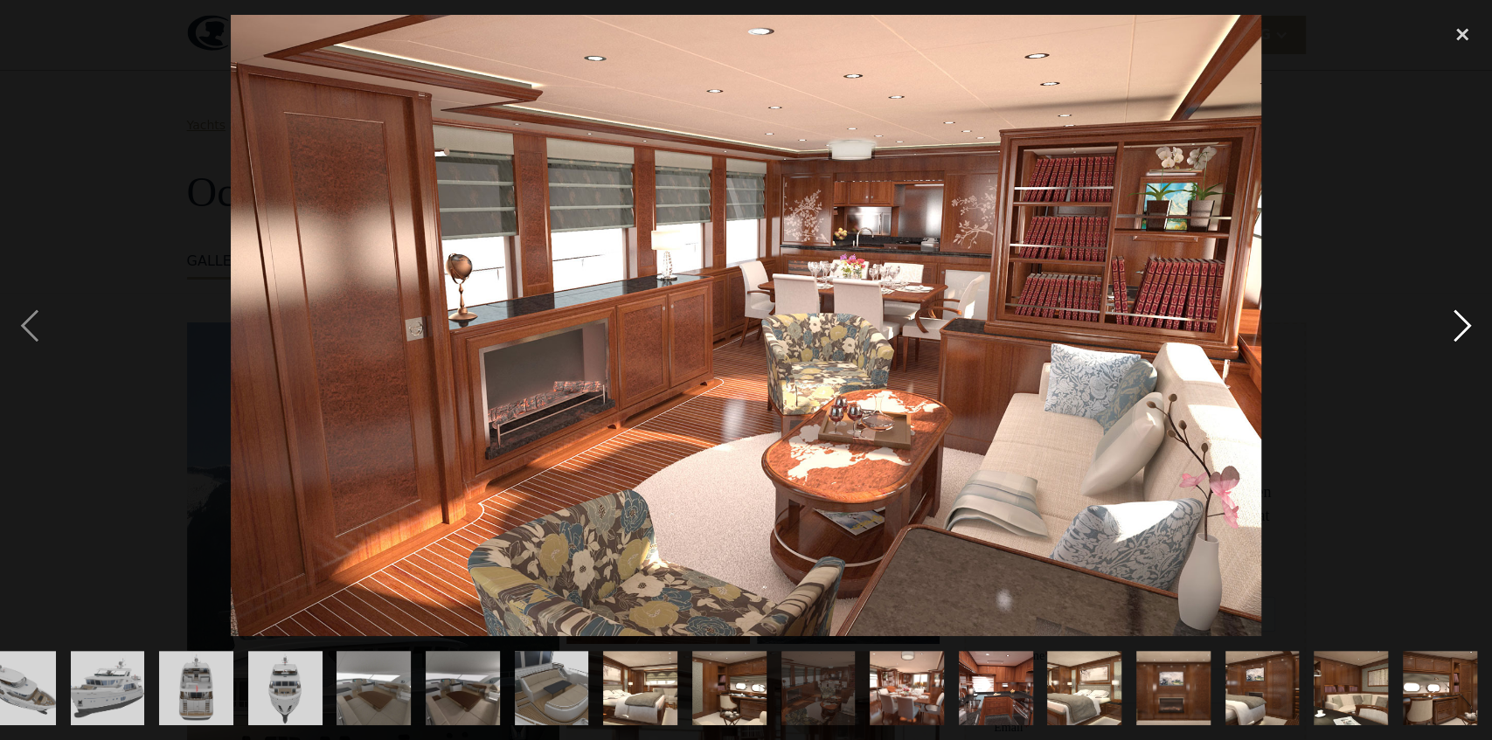
click at [1436, 344] on div "next image" at bounding box center [1462, 325] width 59 height 621
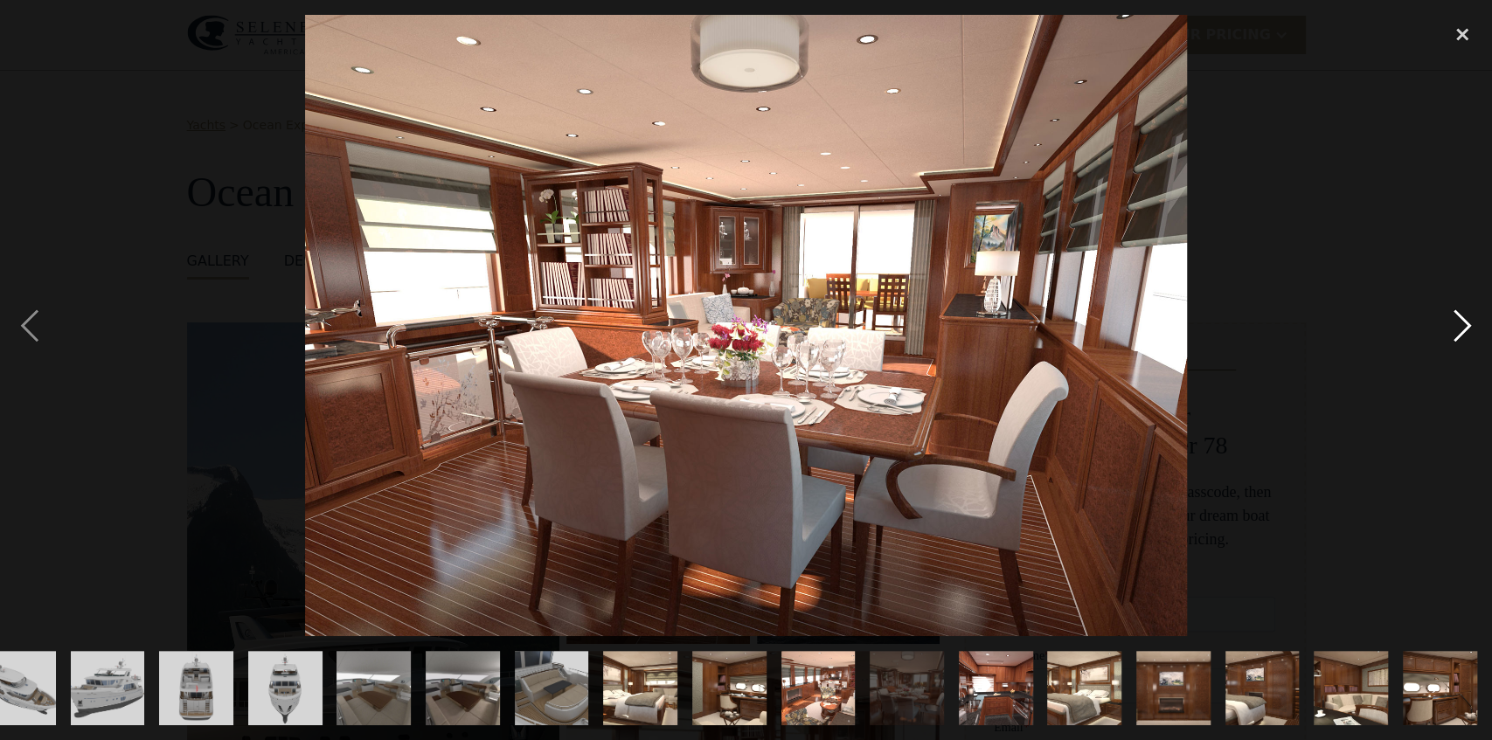
click at [1455, 311] on div "next image" at bounding box center [1462, 325] width 59 height 621
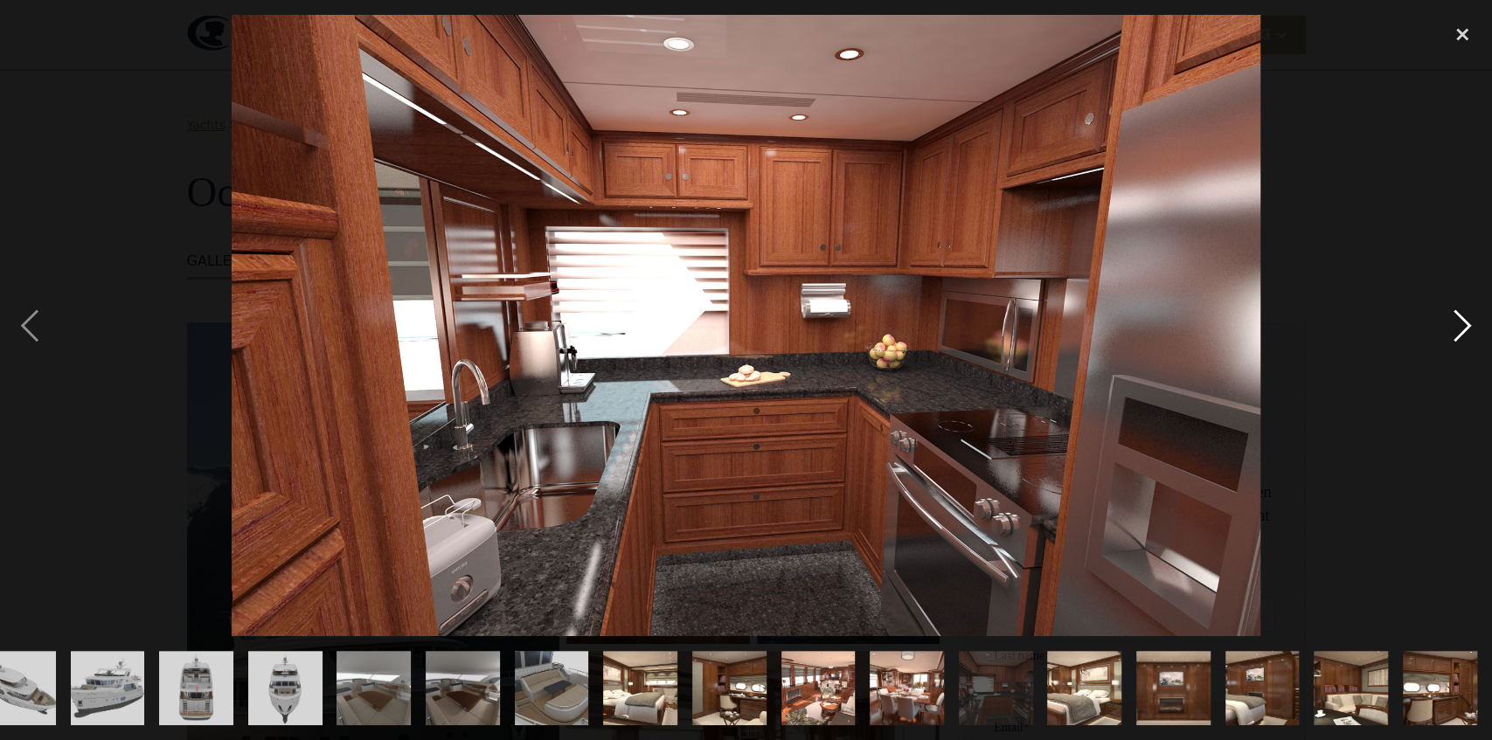
click at [1454, 311] on div "next image" at bounding box center [1462, 325] width 59 height 621
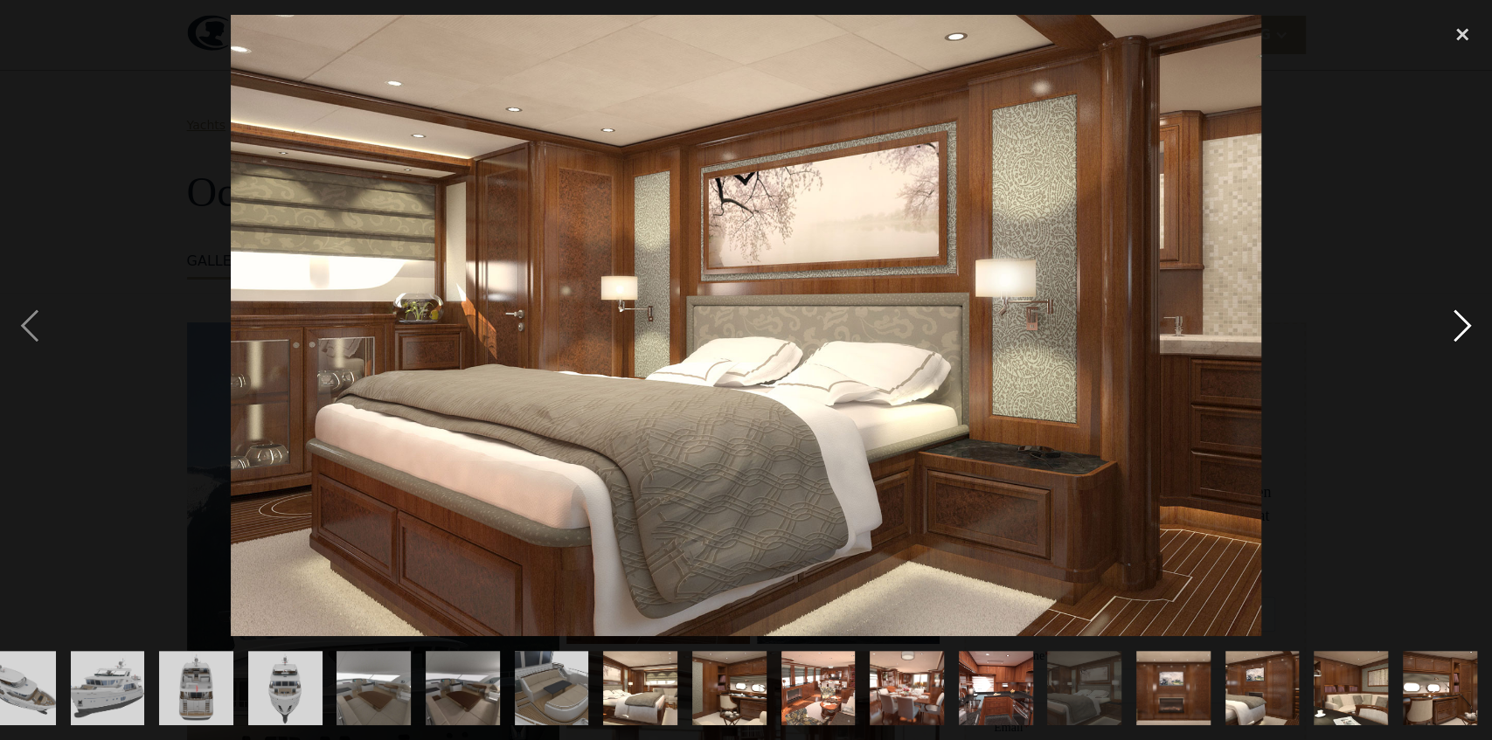
click at [1453, 312] on div "next image" at bounding box center [1462, 325] width 59 height 621
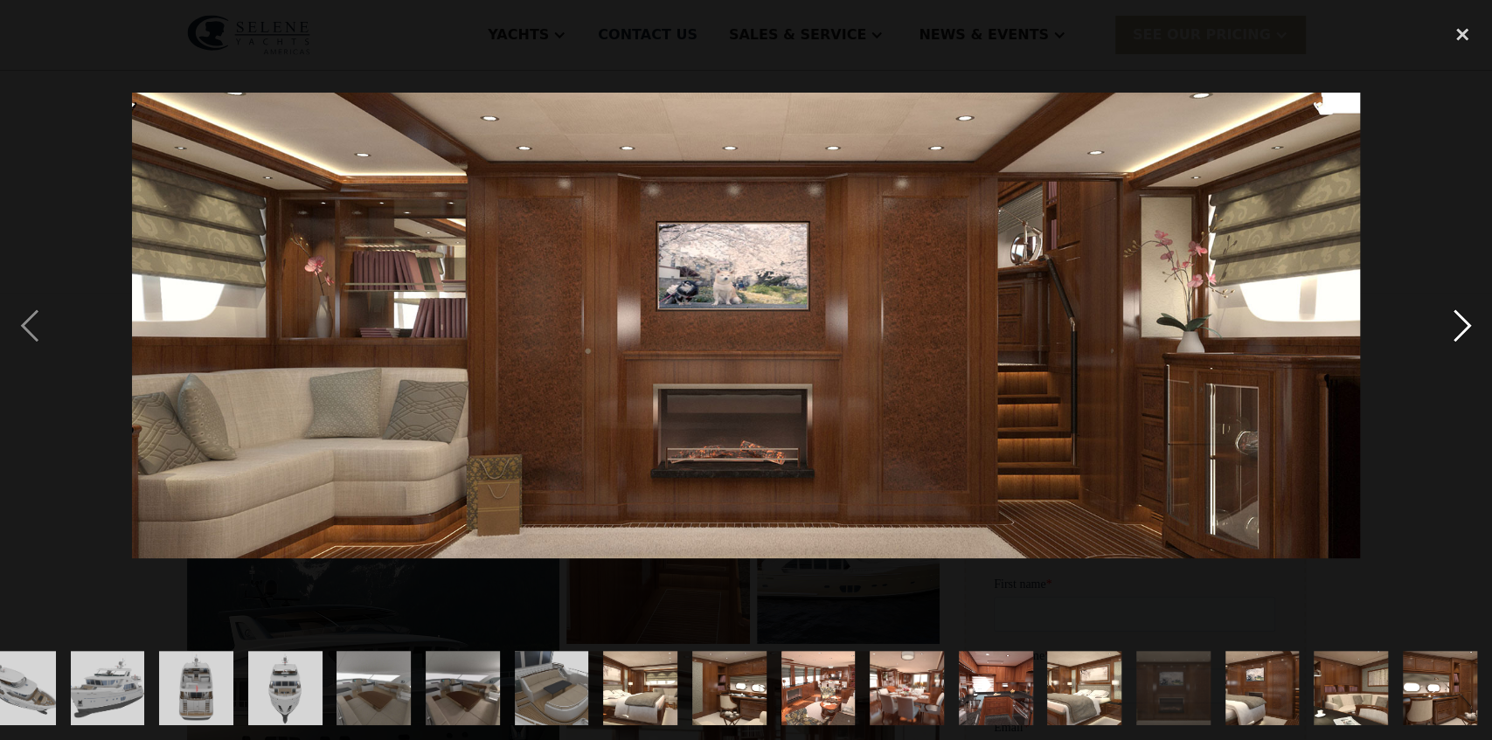
click at [1453, 312] on div "next image" at bounding box center [1462, 325] width 59 height 621
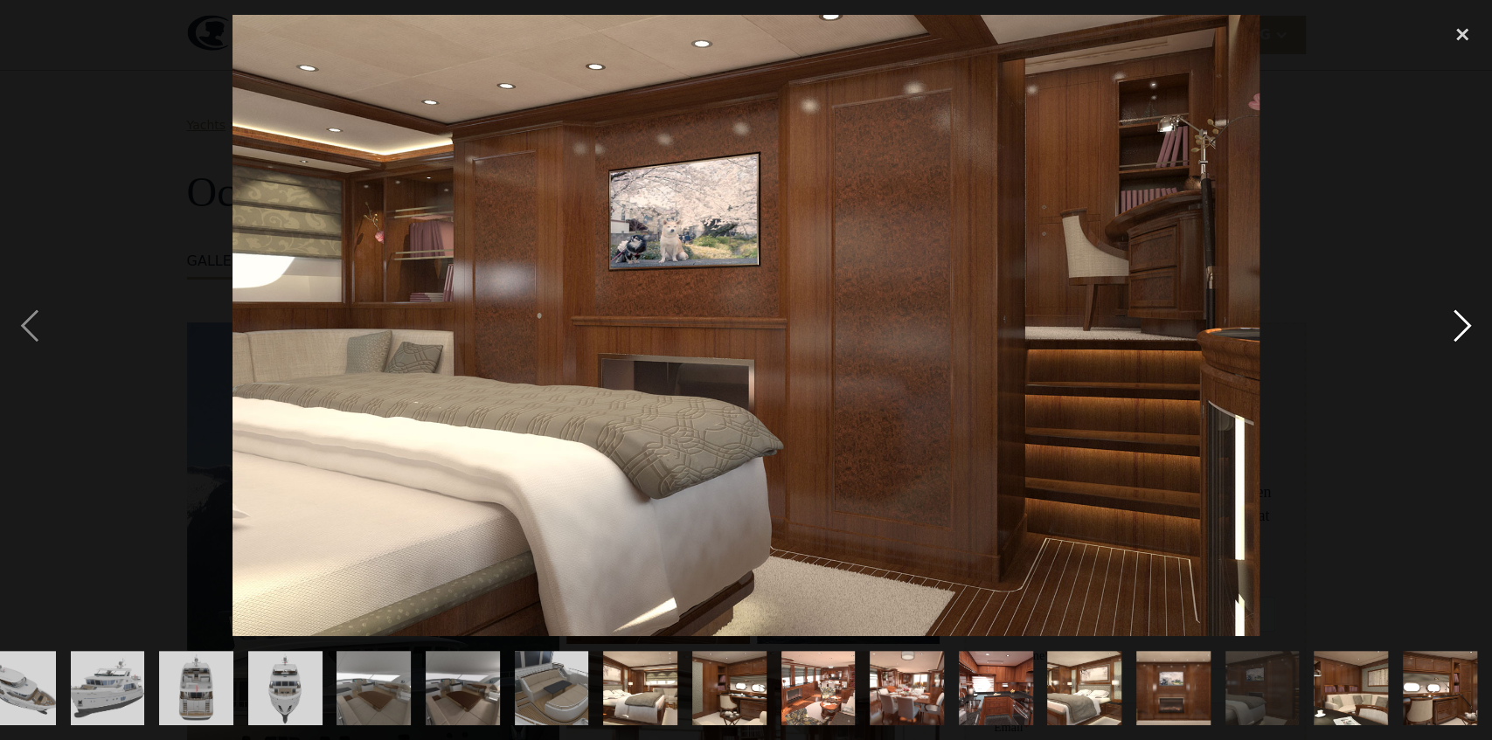
click at [1454, 308] on div "next image" at bounding box center [1462, 325] width 59 height 621
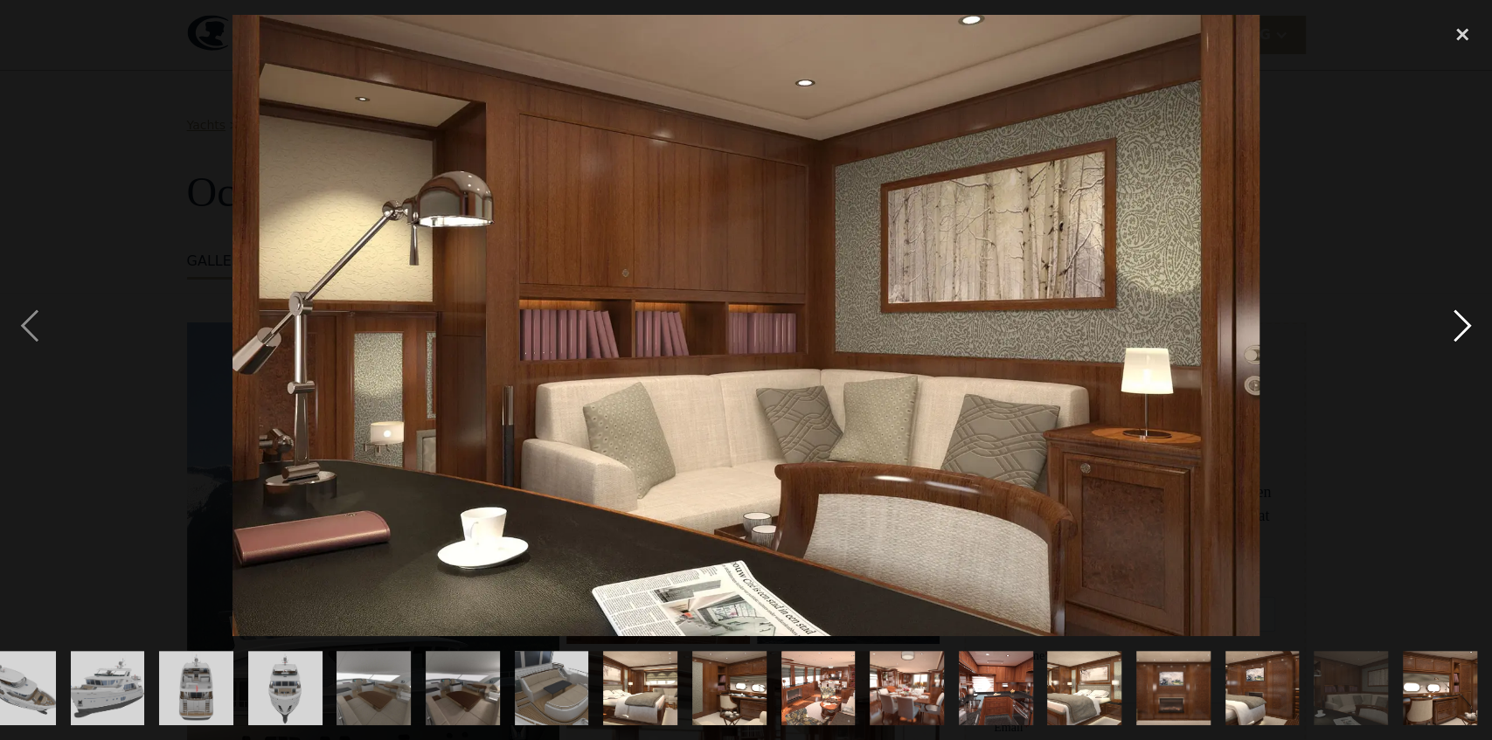
click at [1440, 325] on div "next image" at bounding box center [1462, 325] width 59 height 621
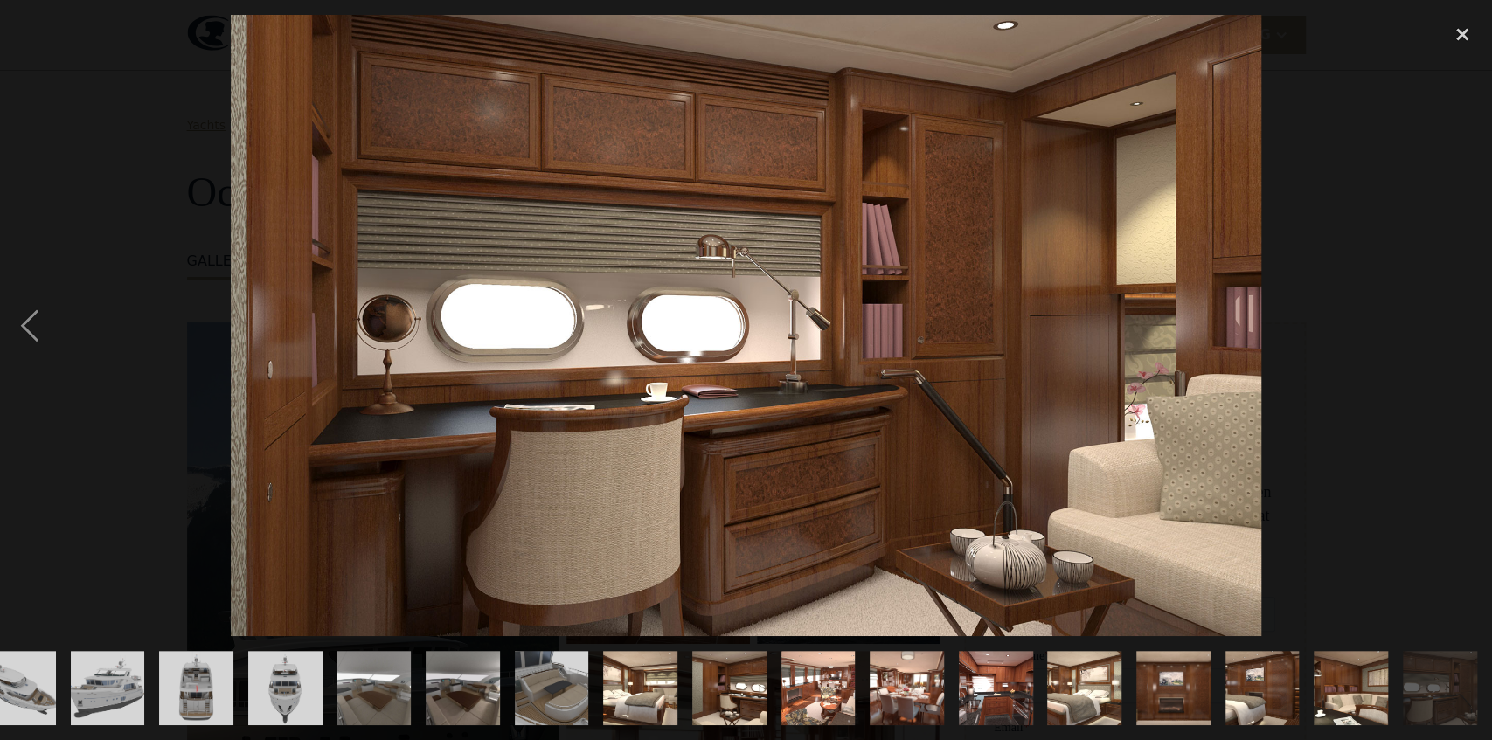
click at [1440, 325] on div "next image" at bounding box center [1462, 325] width 59 height 621
click at [1456, 35] on div "close lightbox" at bounding box center [1462, 34] width 59 height 38
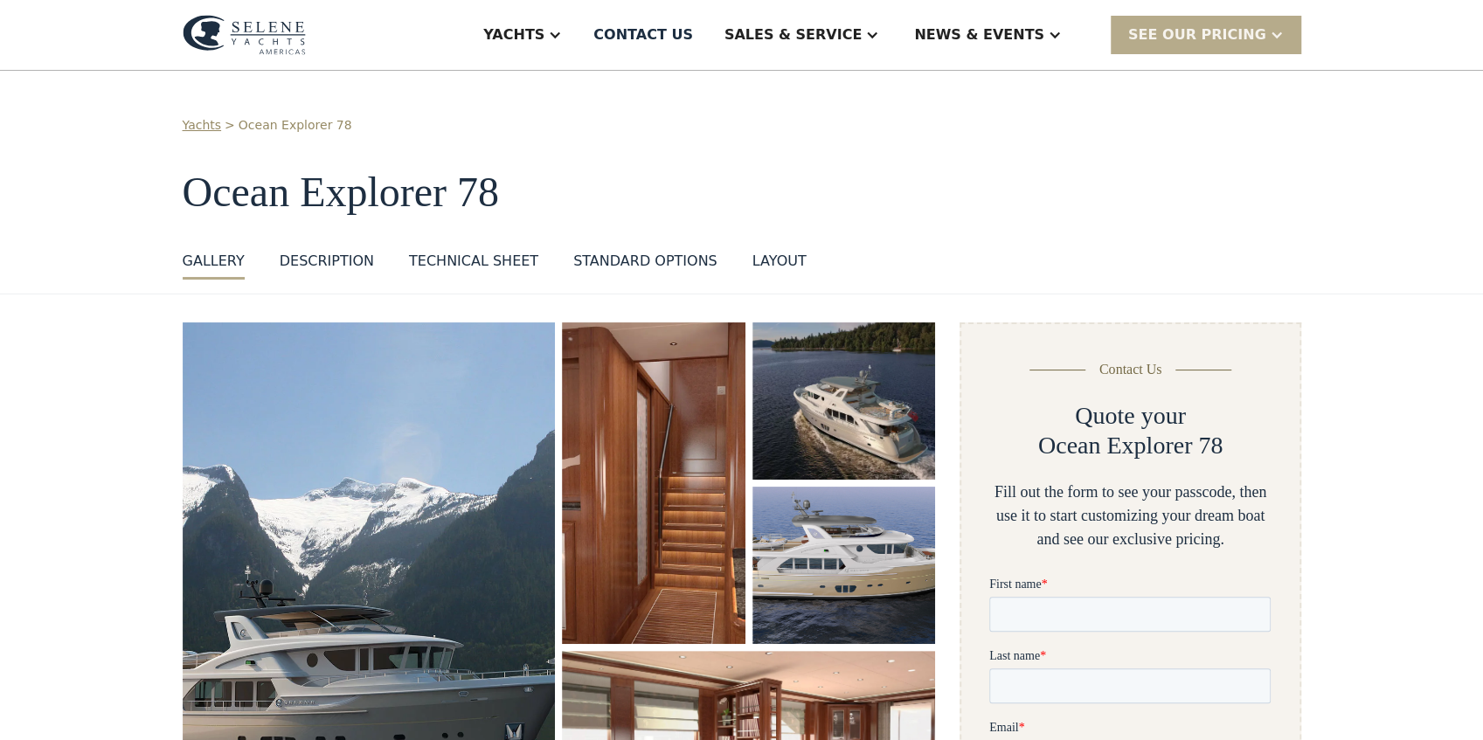
scroll to position [0, 0]
